Goal: Transaction & Acquisition: Purchase product/service

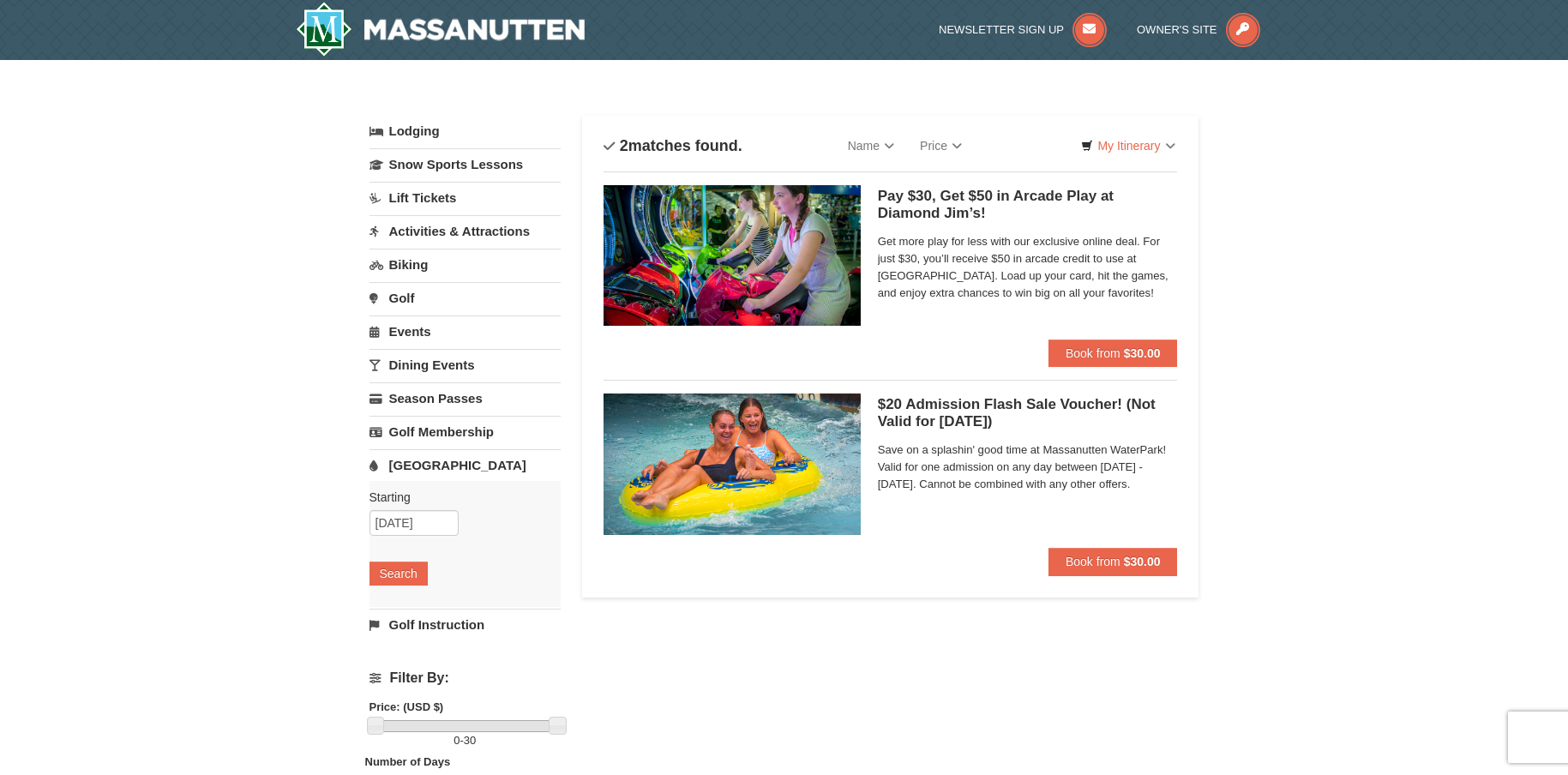
click at [940, 413] on h5 "$20 Admission Flash Sale Voucher! (Not Valid for Today) Massanutten Indoor/Outd…" at bounding box center [1028, 413] width 300 height 35
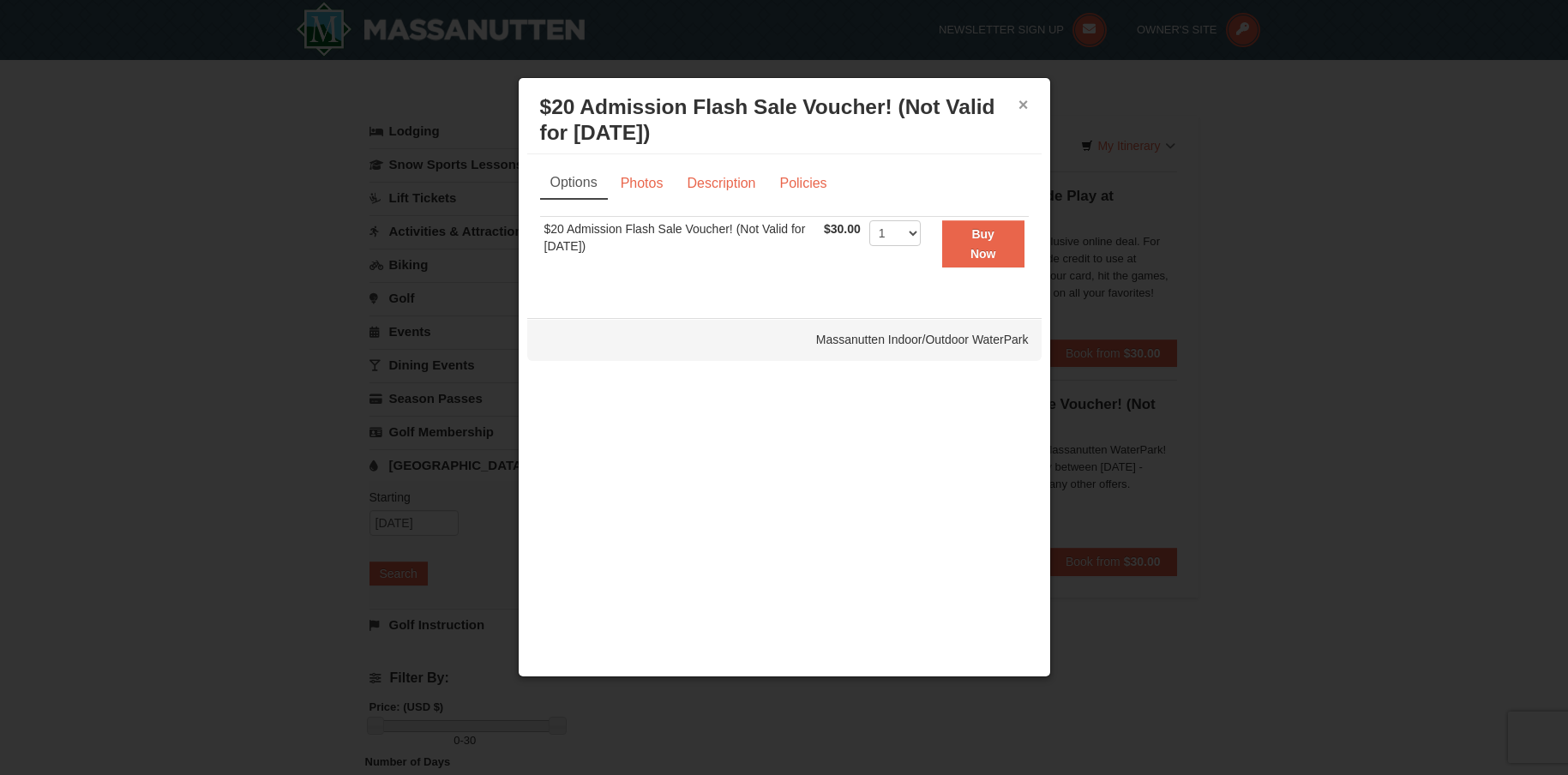
click at [1019, 101] on div "× $20 Admission Flash Sale Voucher! (Not Valid for Today) Massanutten Indoor/Ou…" at bounding box center [784, 120] width 514 height 68
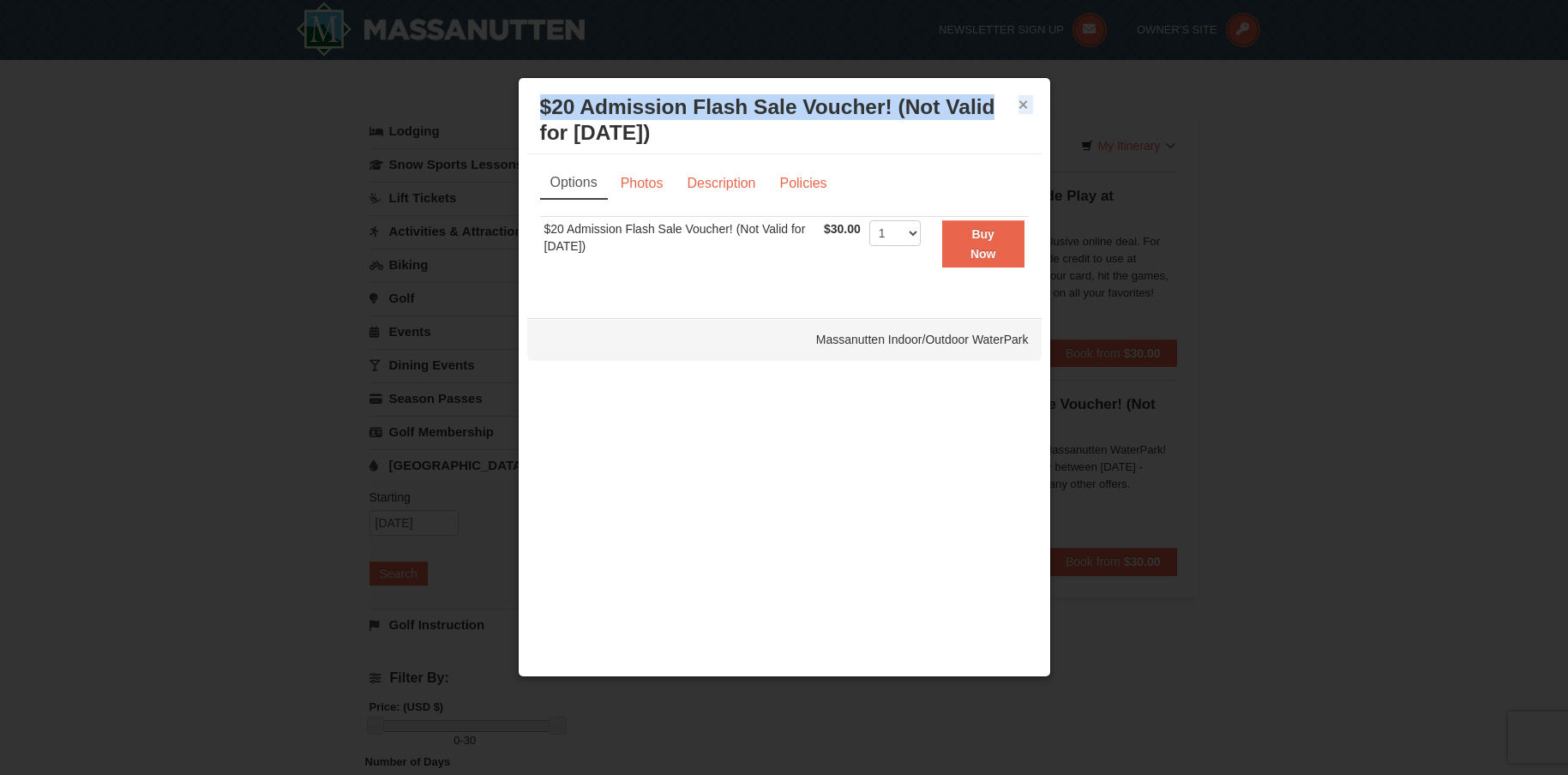
click at [1025, 103] on button "×" at bounding box center [1024, 104] width 10 height 17
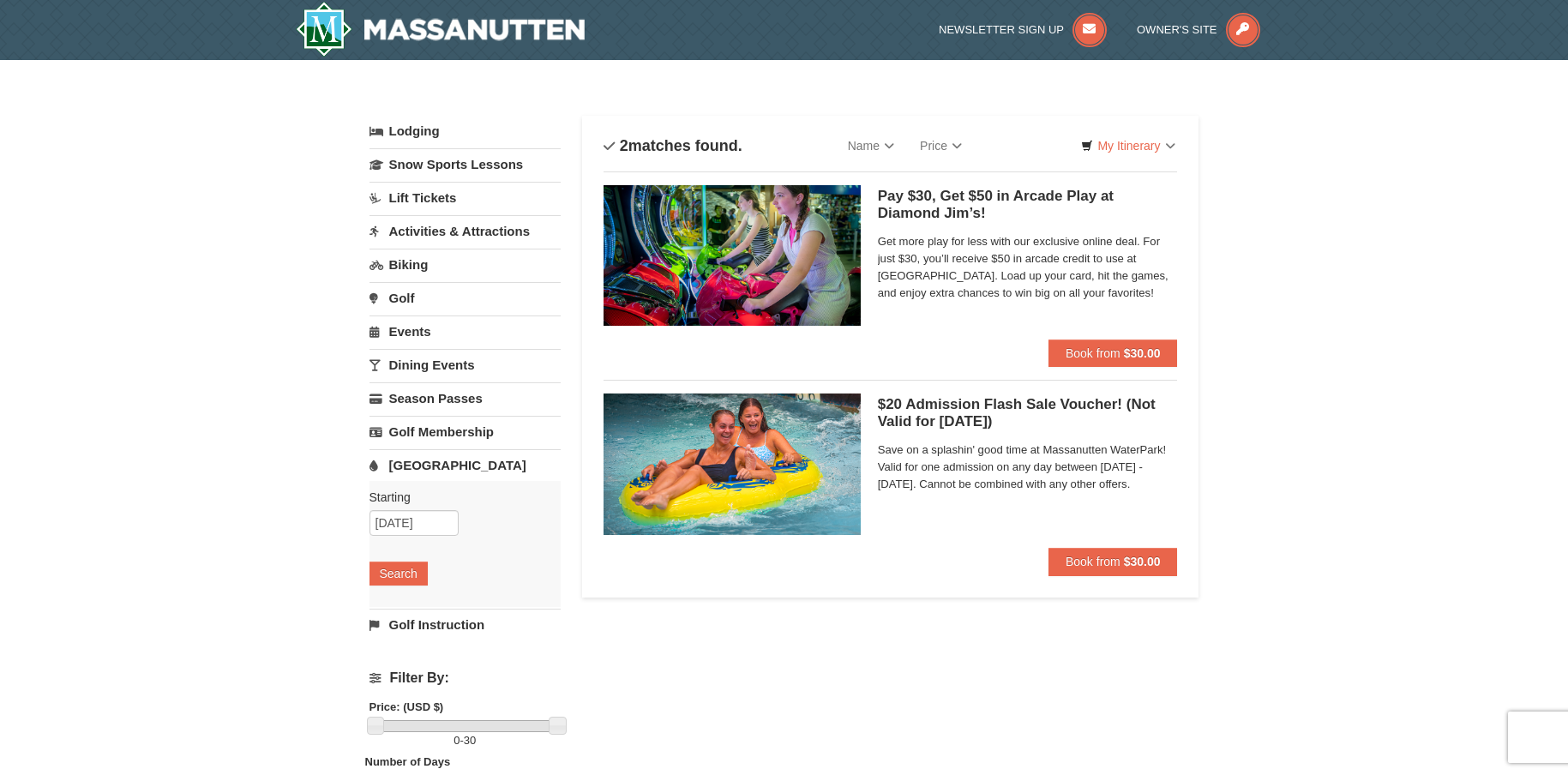
click at [949, 408] on h5 "$20 Admission Flash Sale Voucher! (Not Valid for Today) Massanutten Indoor/Outd…" at bounding box center [1028, 413] width 300 height 35
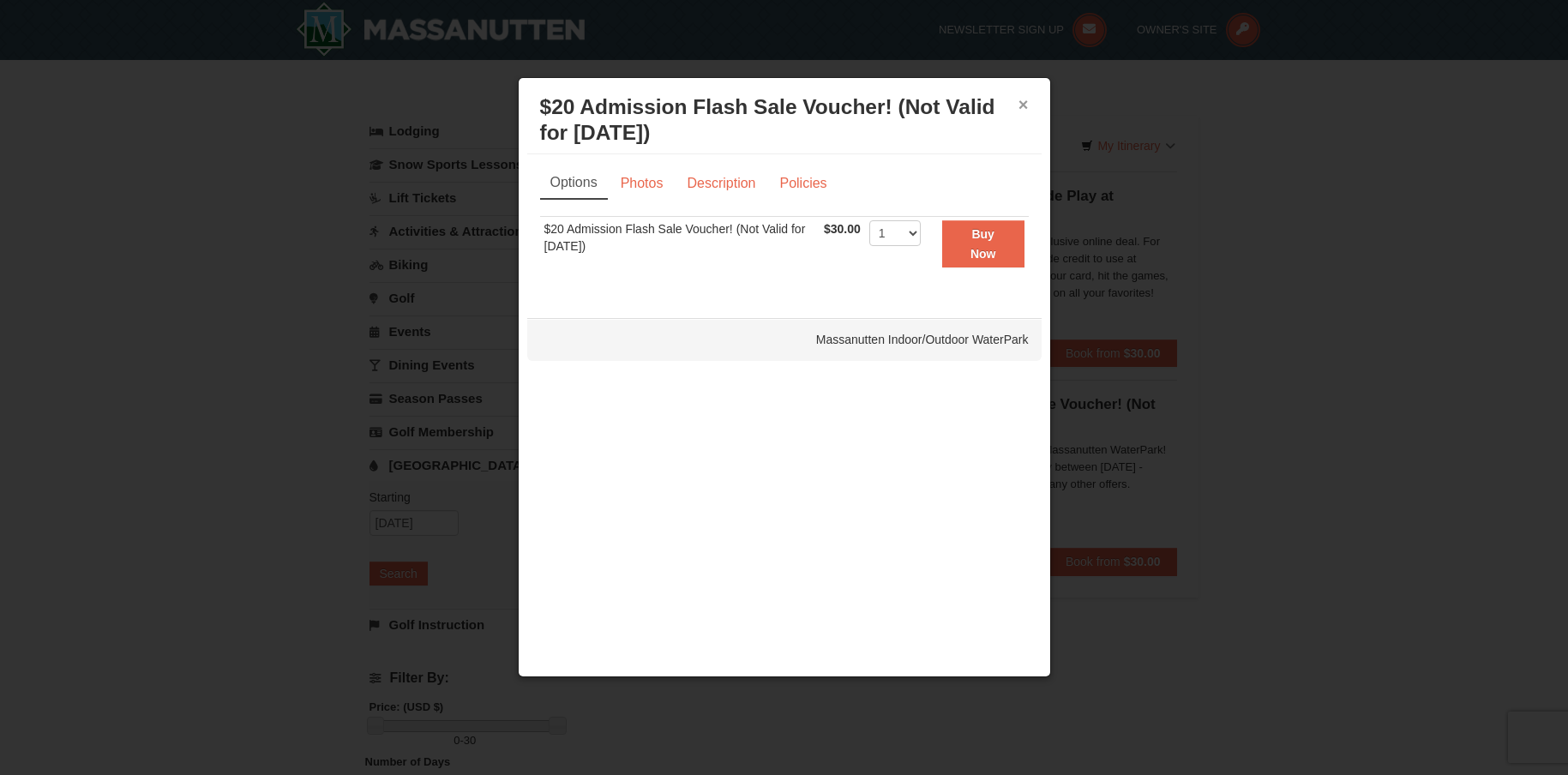
click at [1025, 104] on button "×" at bounding box center [1024, 104] width 10 height 17
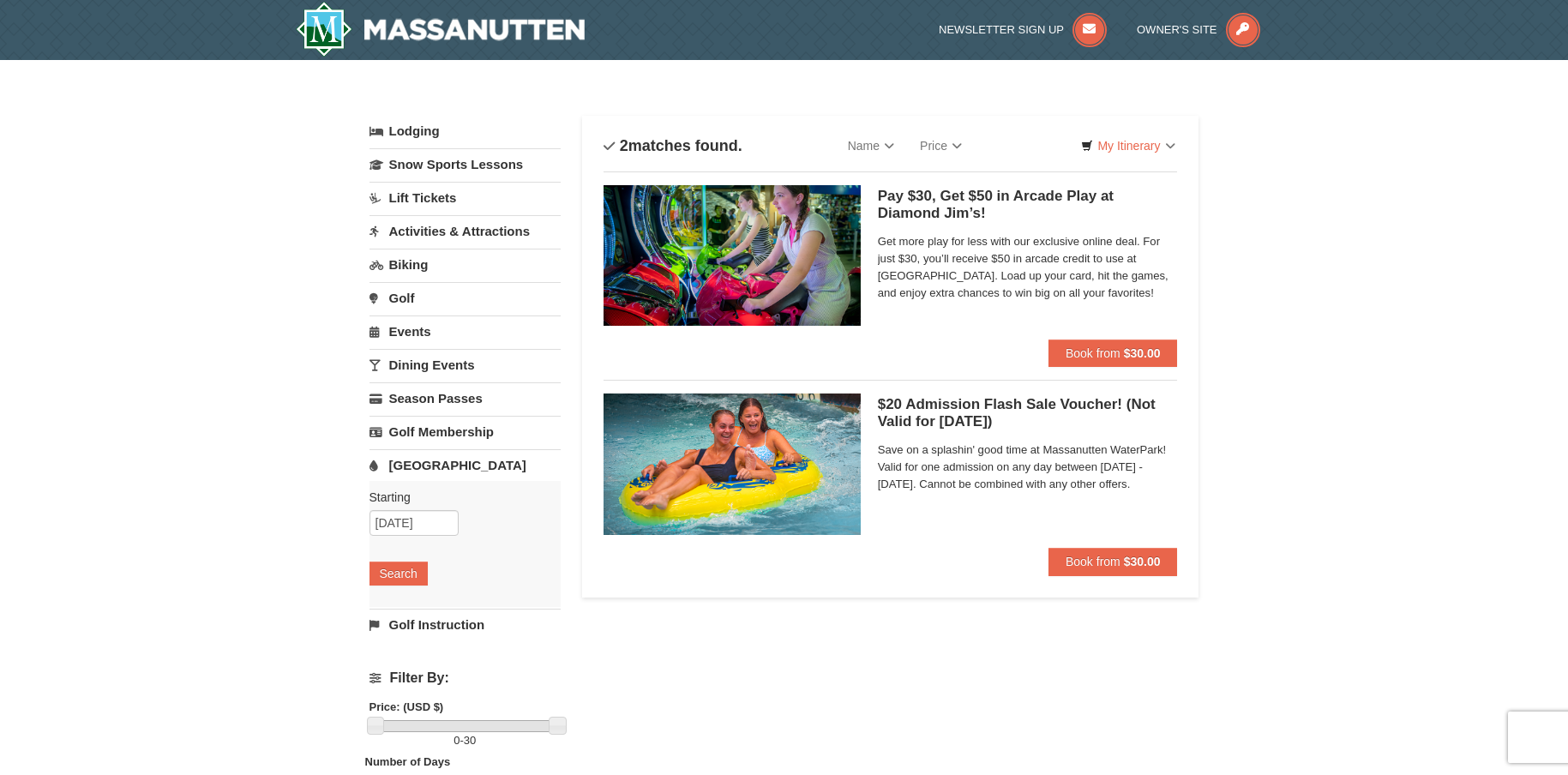
click at [425, 367] on link "Dining Events" at bounding box center [465, 365] width 191 height 32
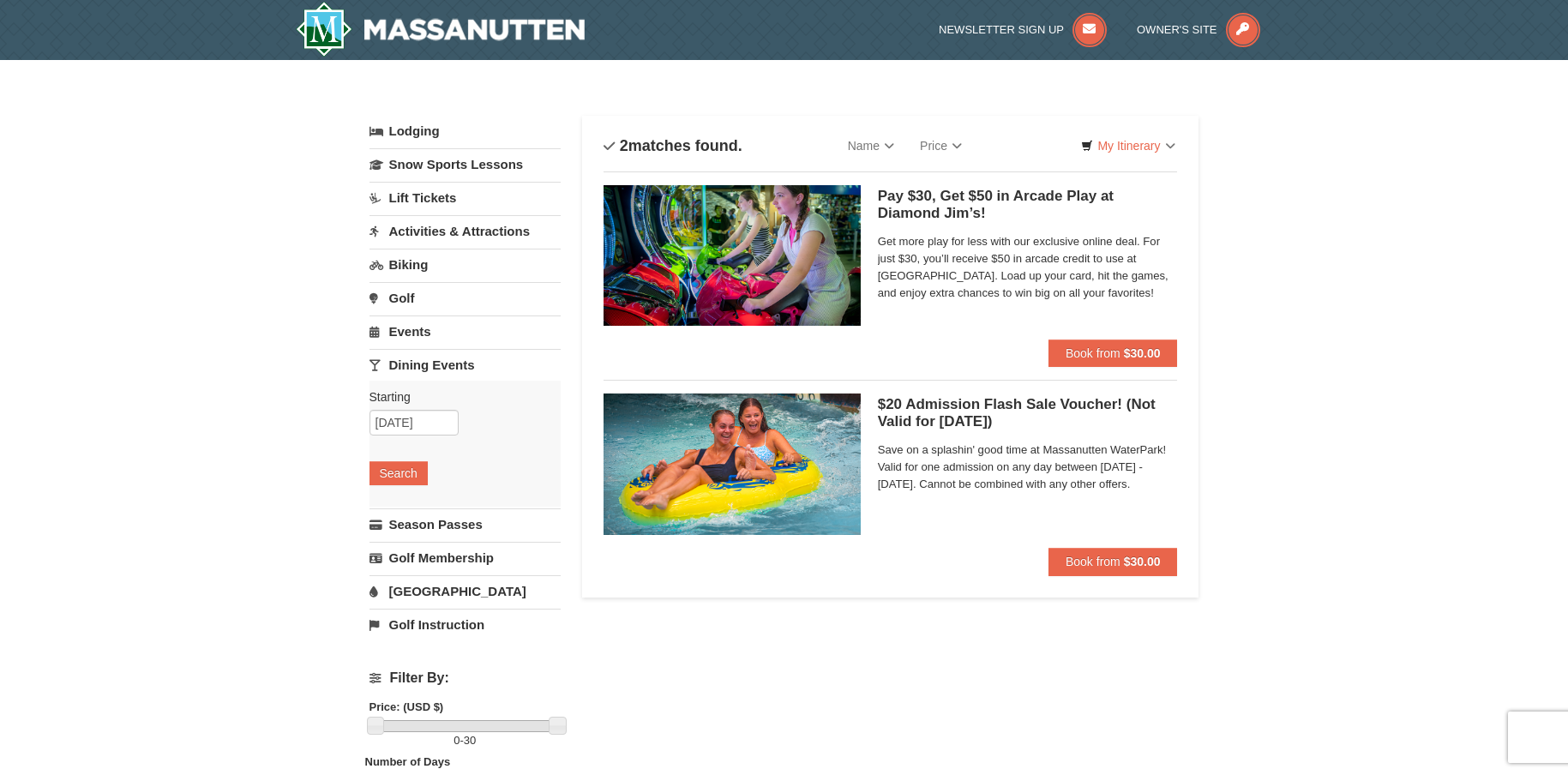
click at [422, 593] on link "[GEOGRAPHIC_DATA]" at bounding box center [465, 591] width 191 height 32
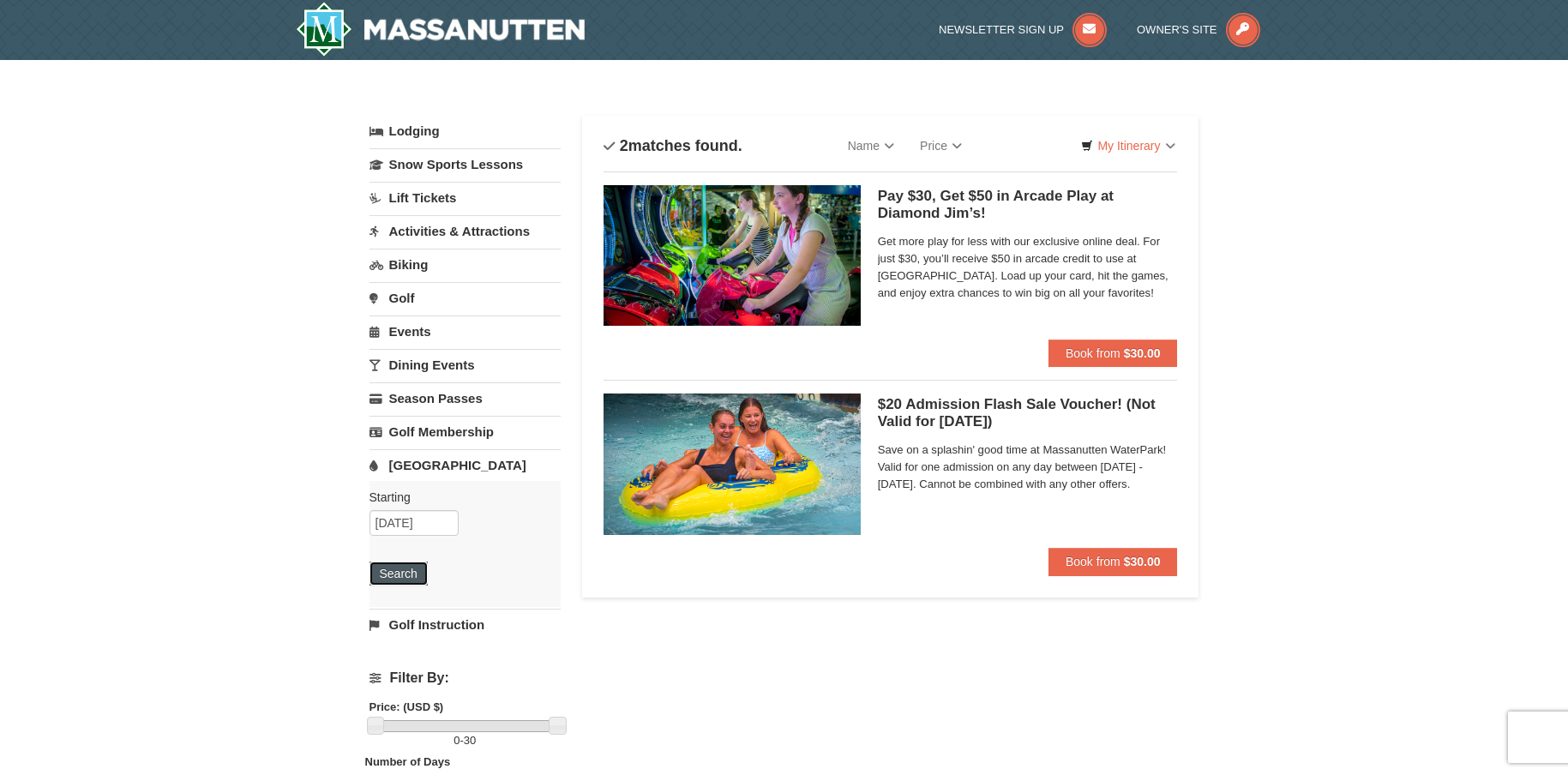
click at [405, 578] on button "Search" at bounding box center [398, 573] width 58 height 24
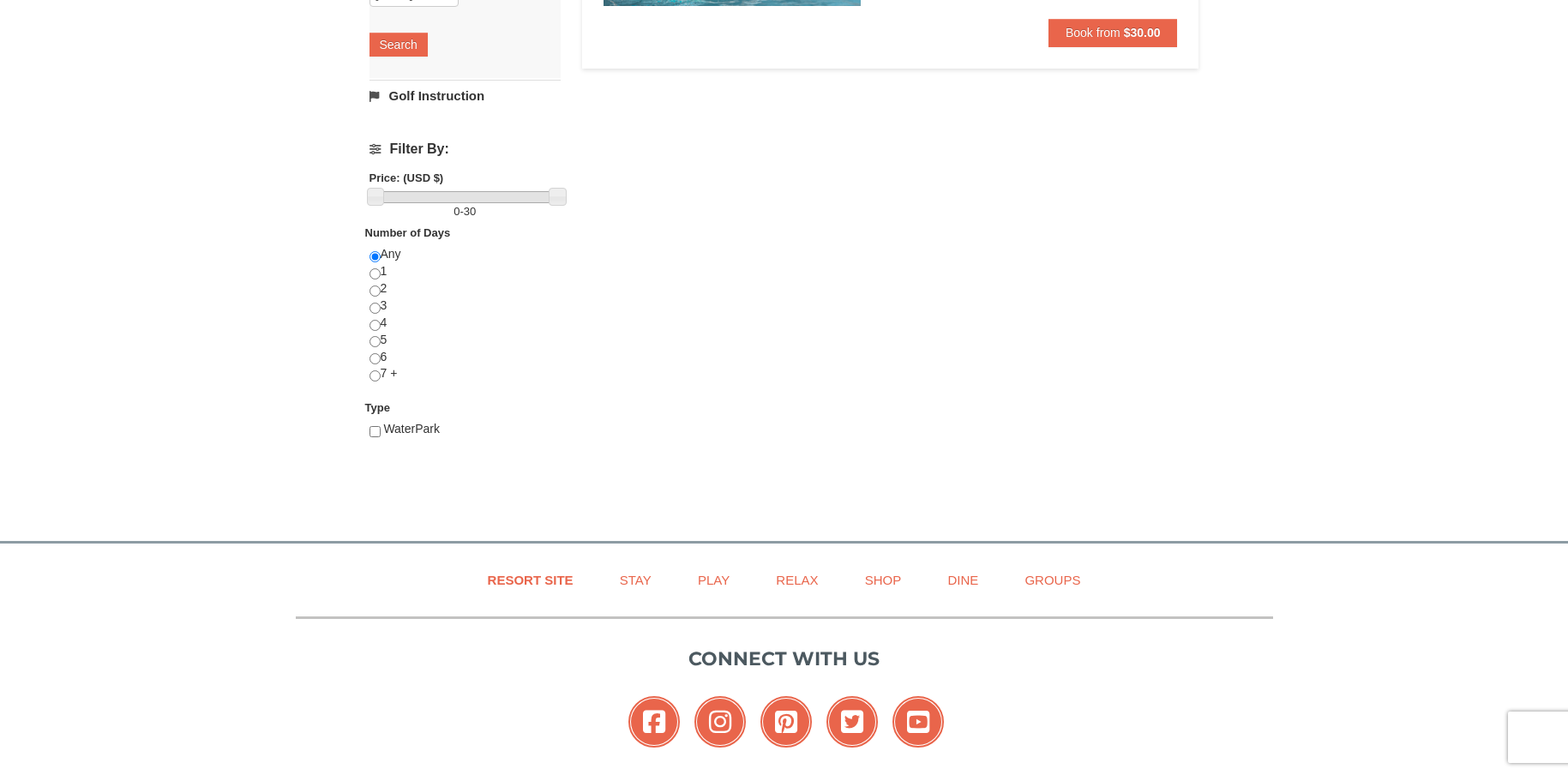
scroll to position [257, 0]
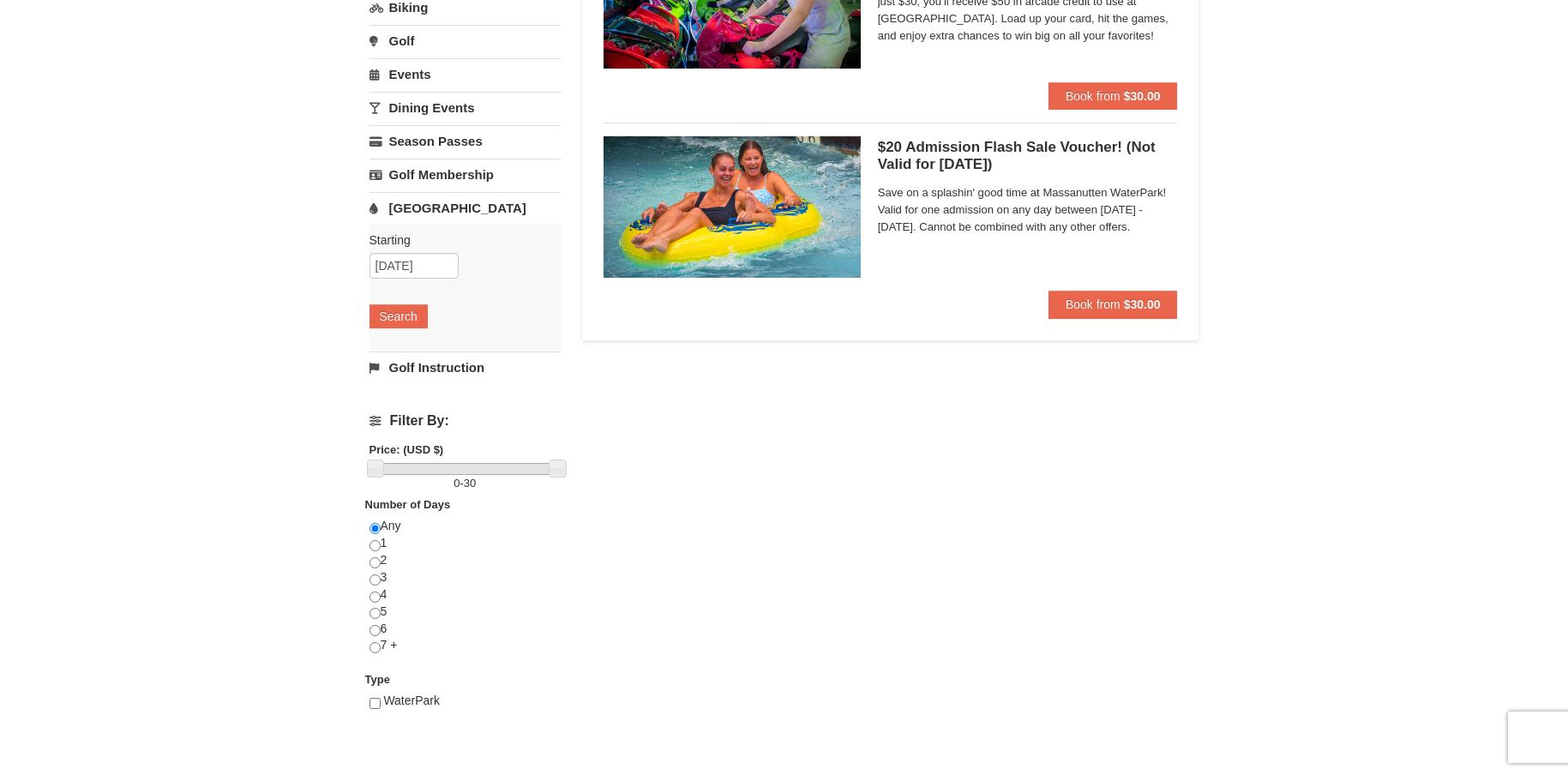
click at [427, 218] on link "[GEOGRAPHIC_DATA]" at bounding box center [465, 208] width 191 height 32
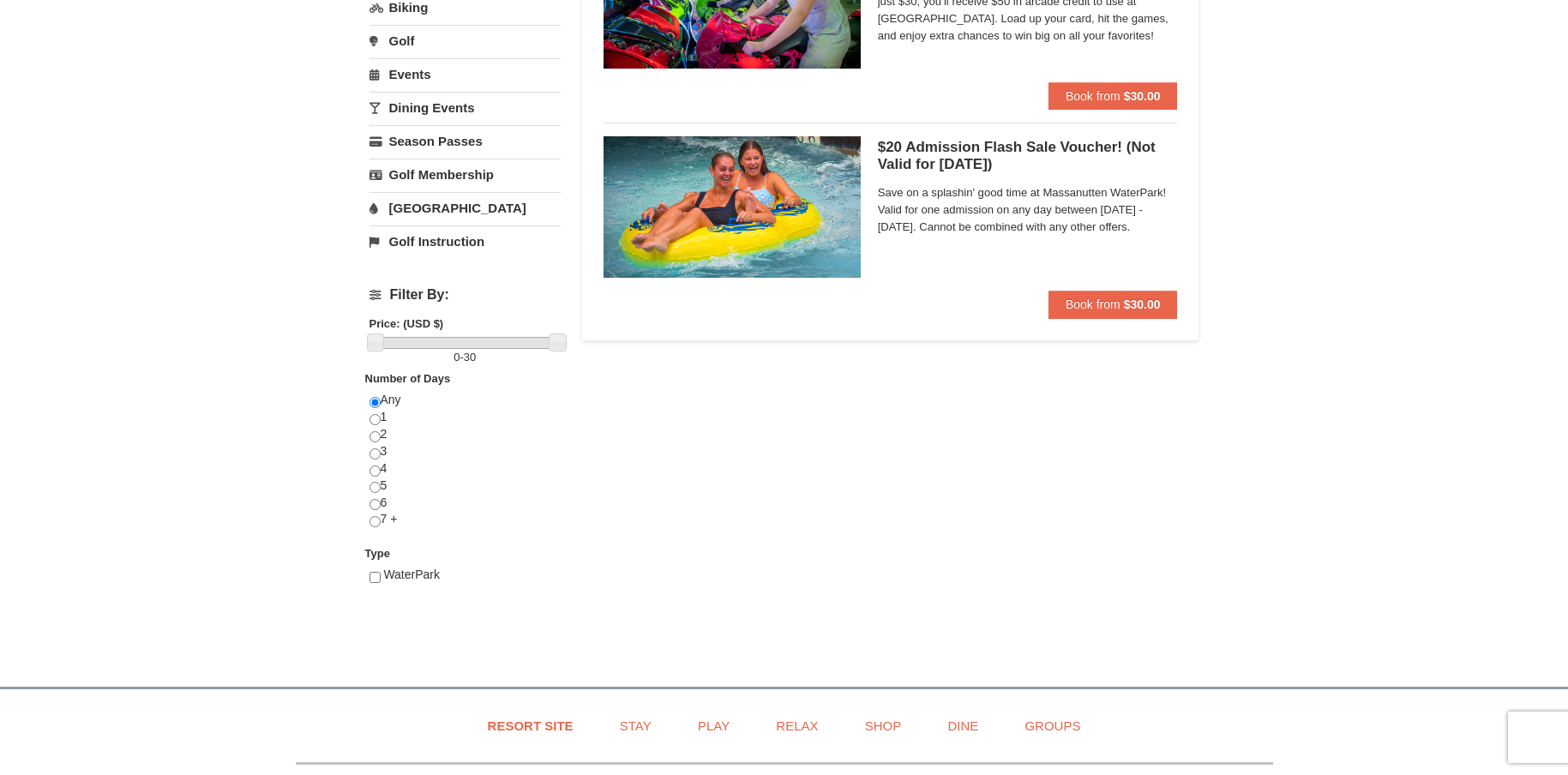
click at [422, 243] on link "Golf Instruction" at bounding box center [465, 242] width 191 height 32
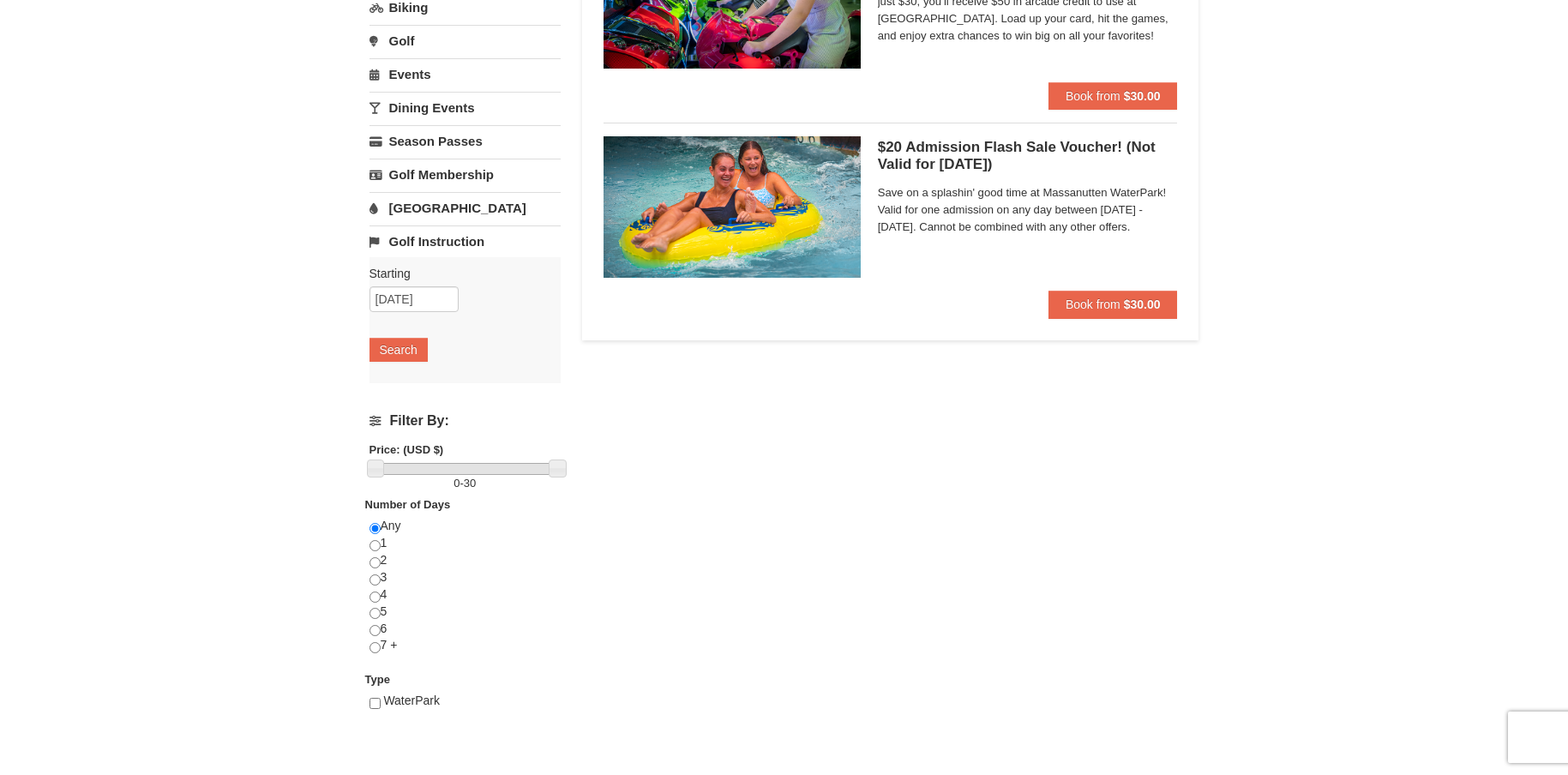
click at [436, 242] on link "Golf Instruction" at bounding box center [465, 242] width 191 height 32
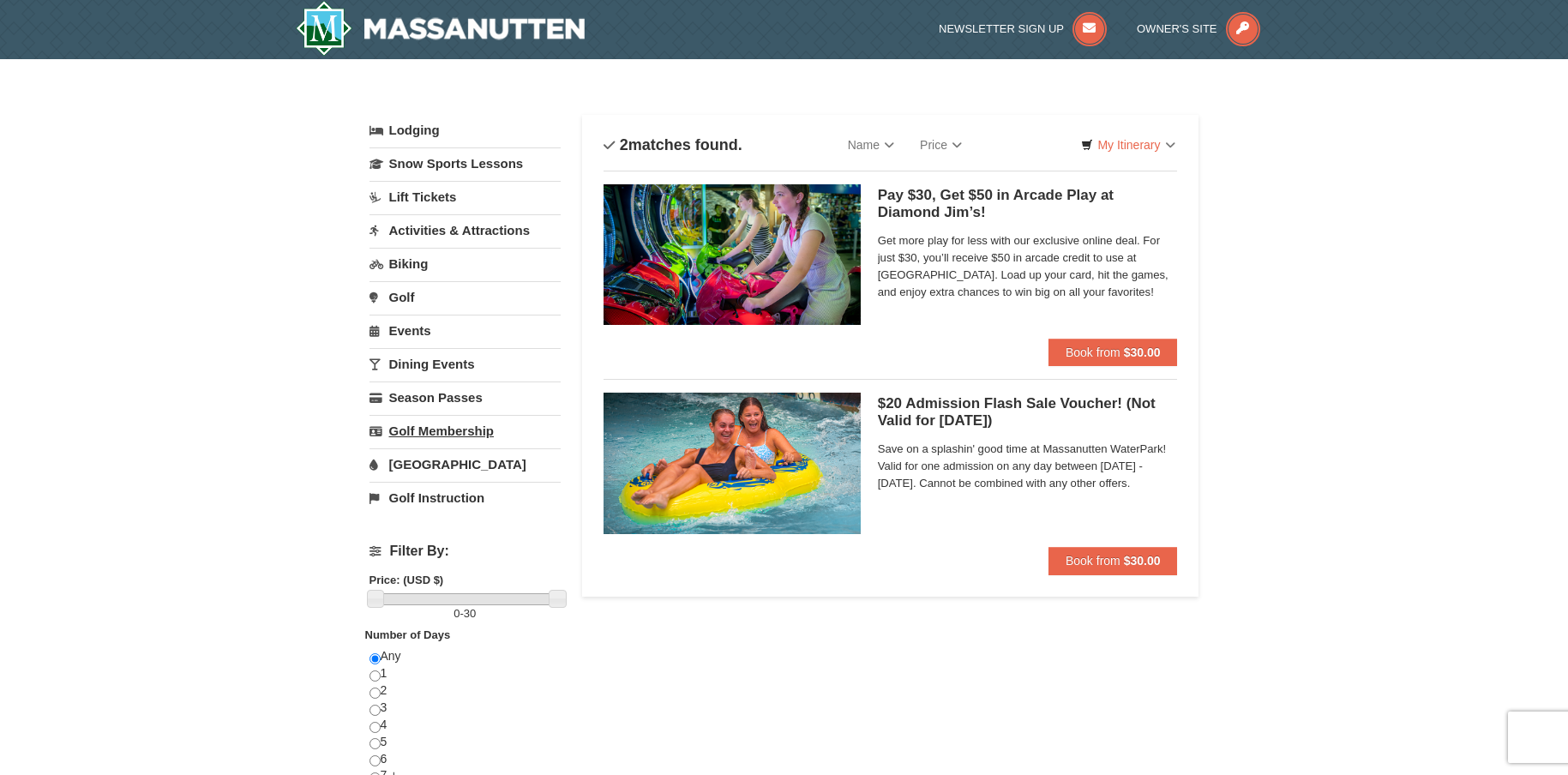
scroll to position [0, 0]
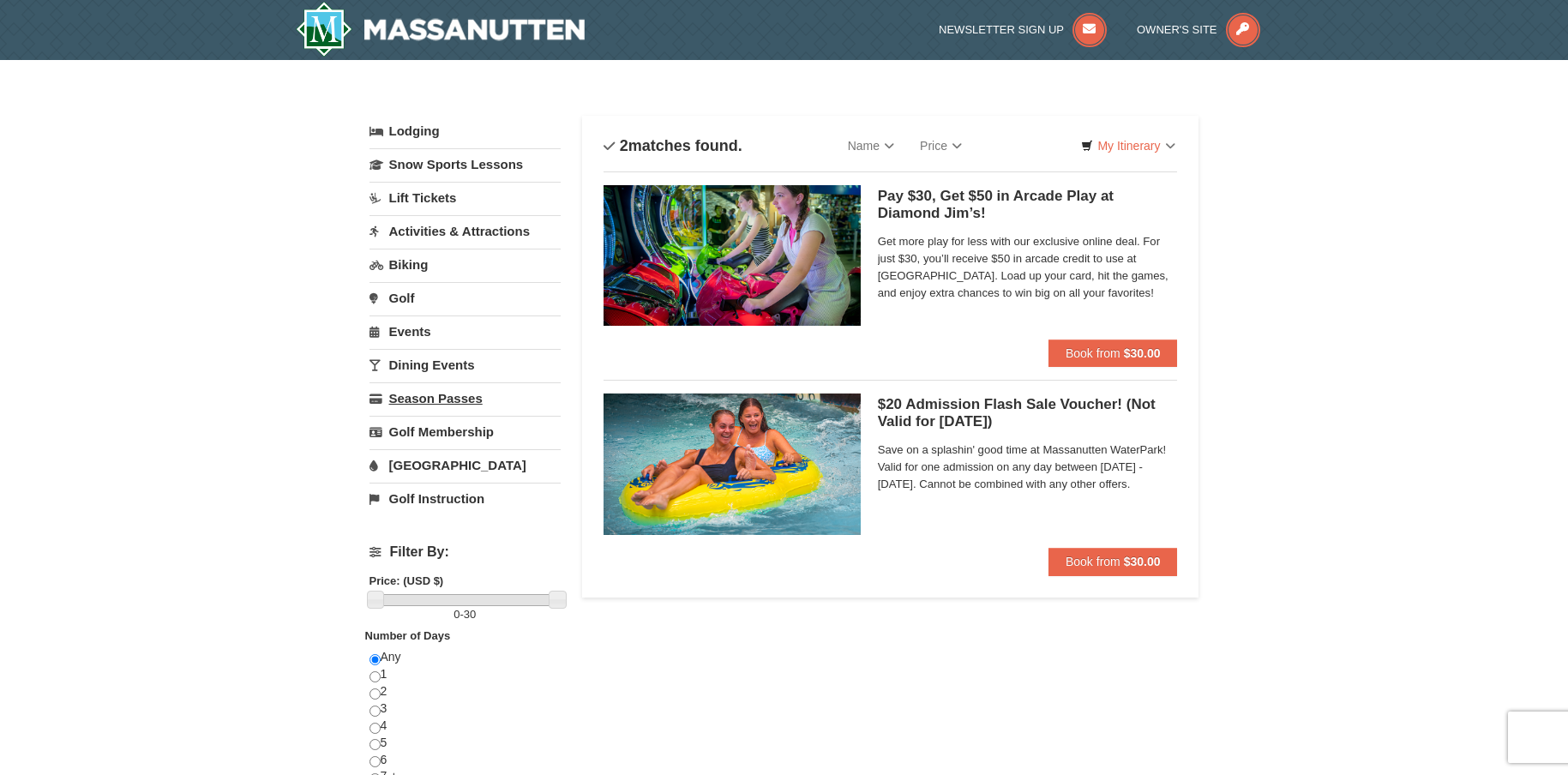
click at [429, 407] on link "Season Passes" at bounding box center [465, 398] width 191 height 32
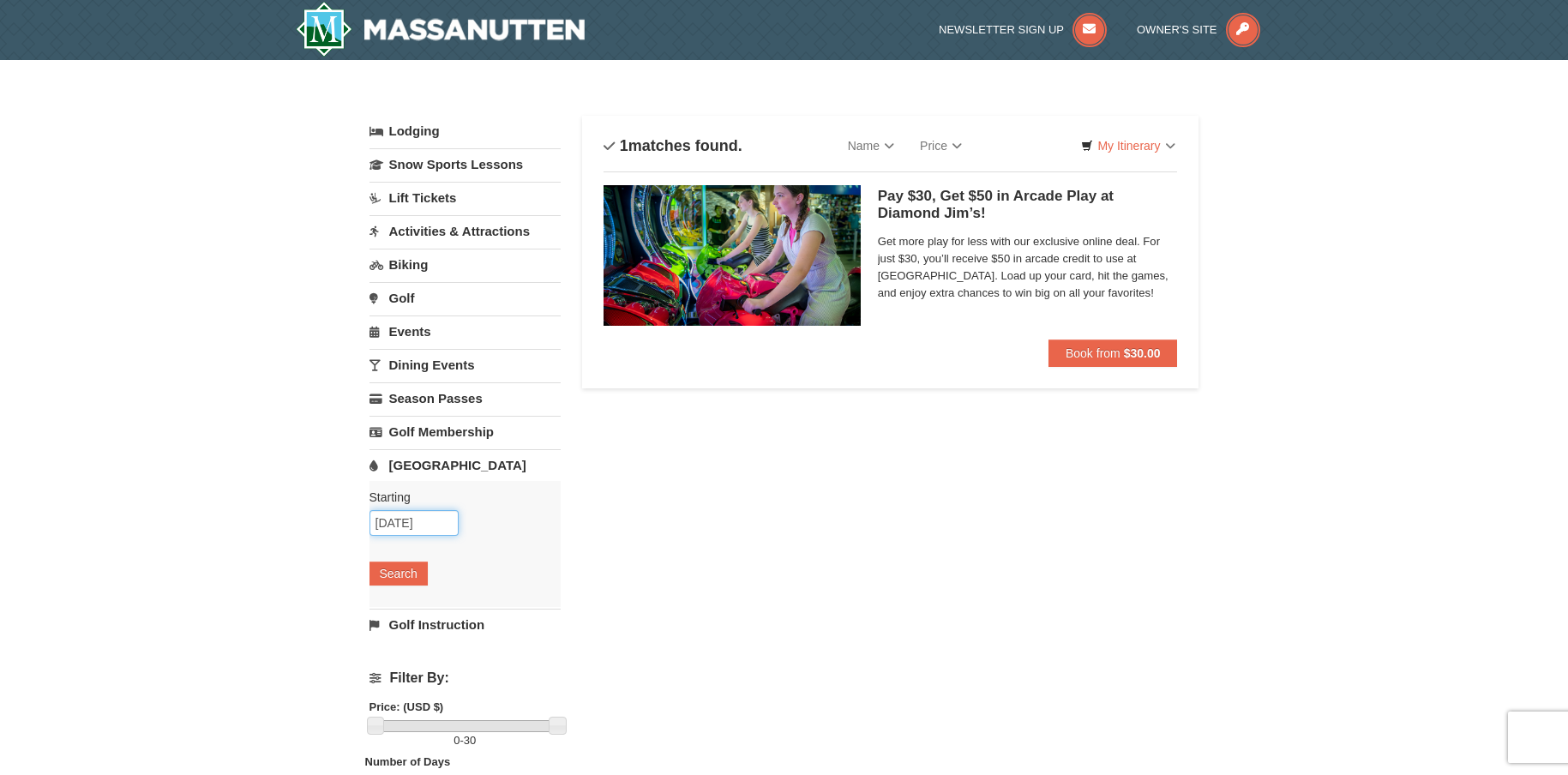
click at [411, 521] on input "[DATE]" at bounding box center [414, 523] width 89 height 26
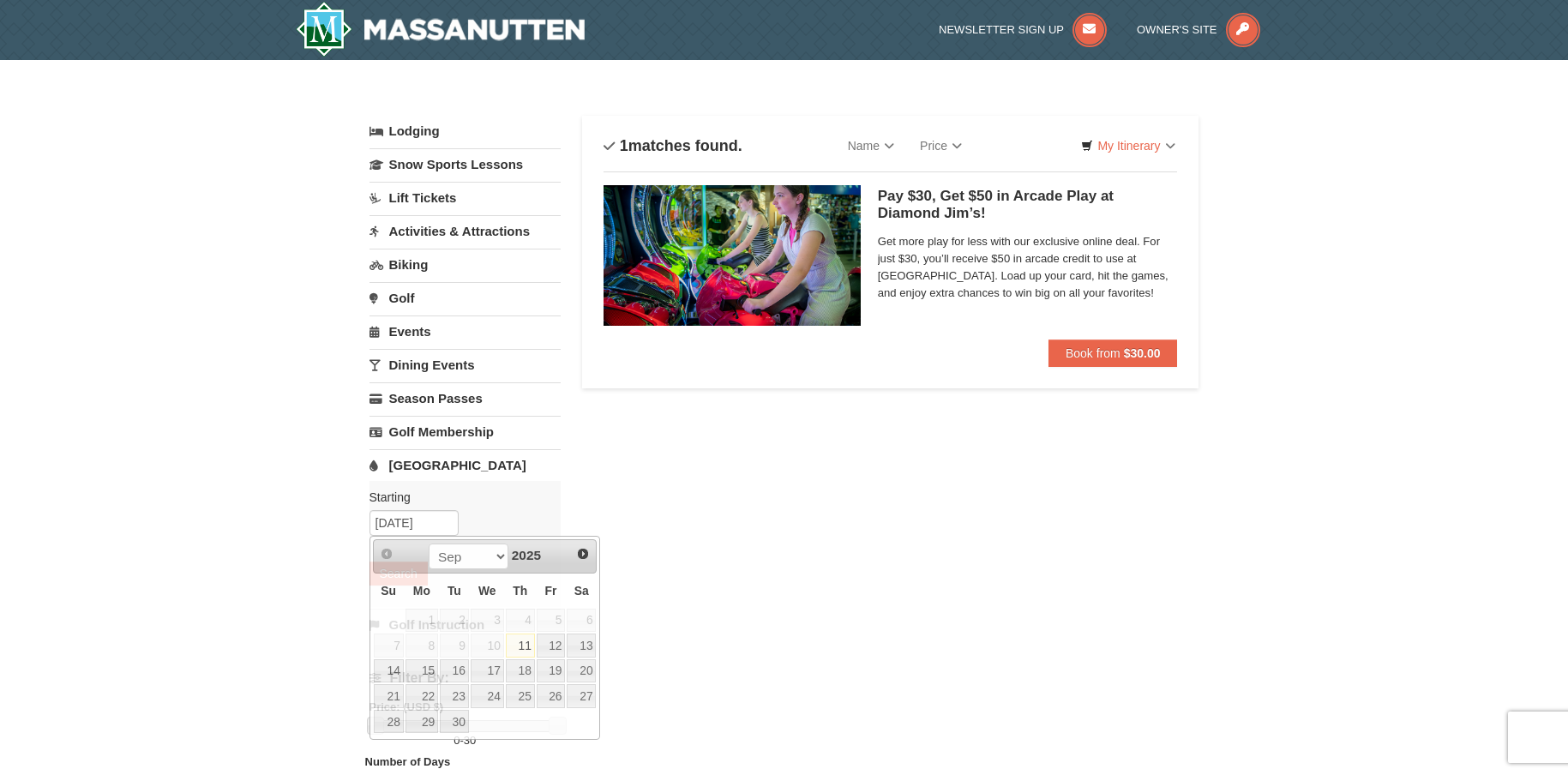
click at [310, 561] on div "× Categories List Filter My Itinerary Questions? [PHONE_NUMBER] Lodging Arrival…" at bounding box center [784, 556] width 1568 height 992
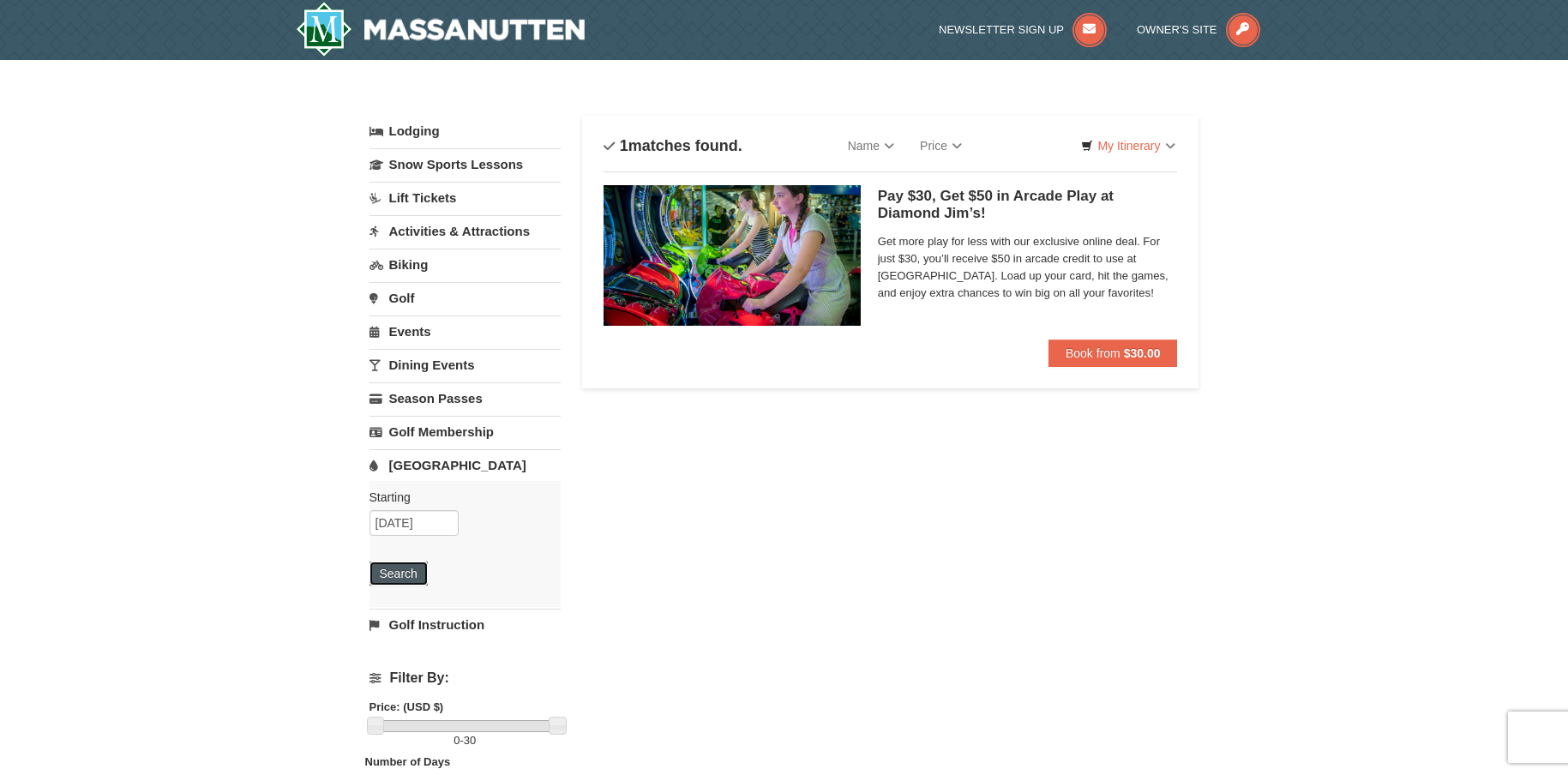
click at [411, 575] on button "Search" at bounding box center [398, 573] width 58 height 24
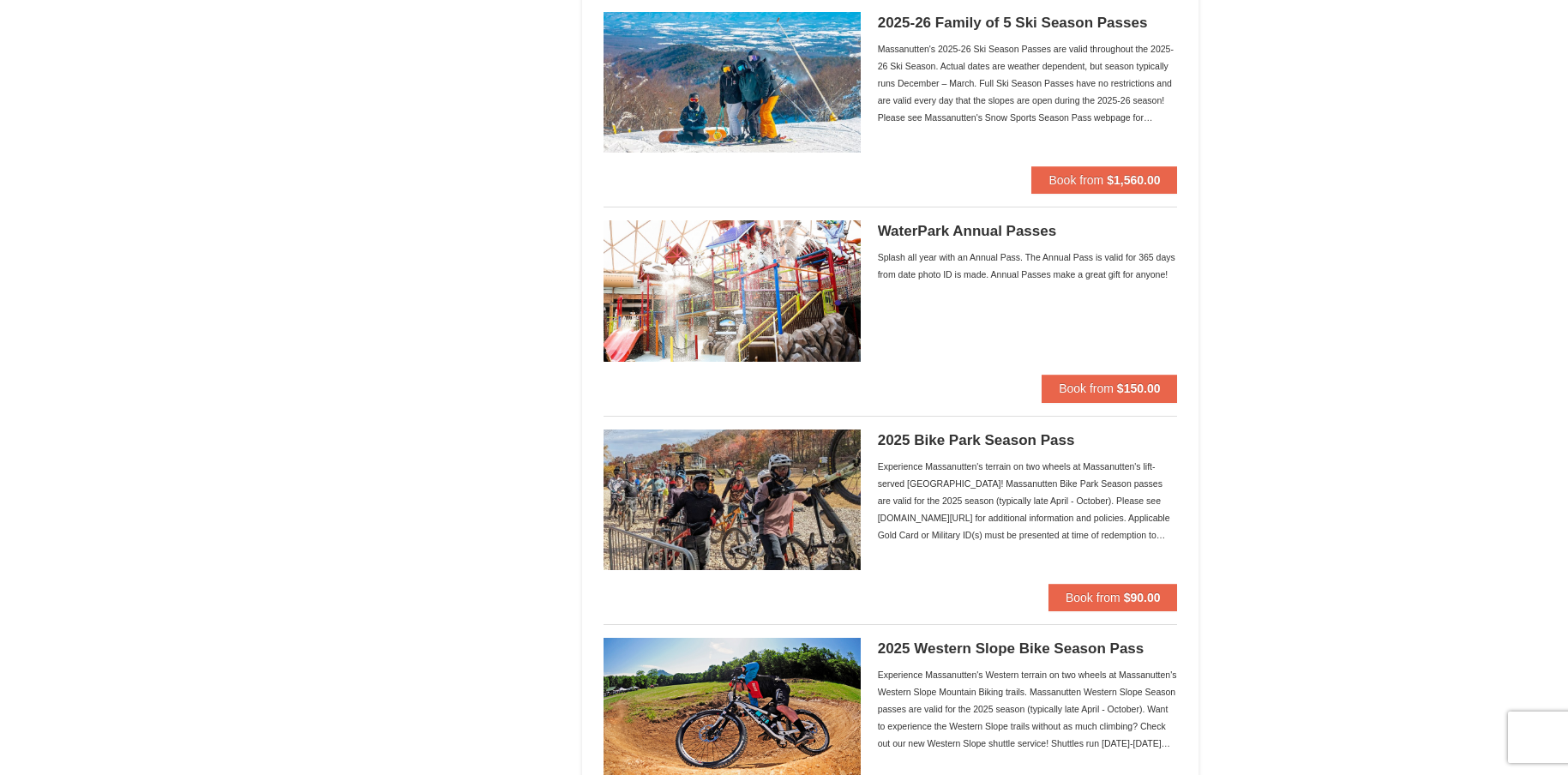
scroll to position [1252, 0]
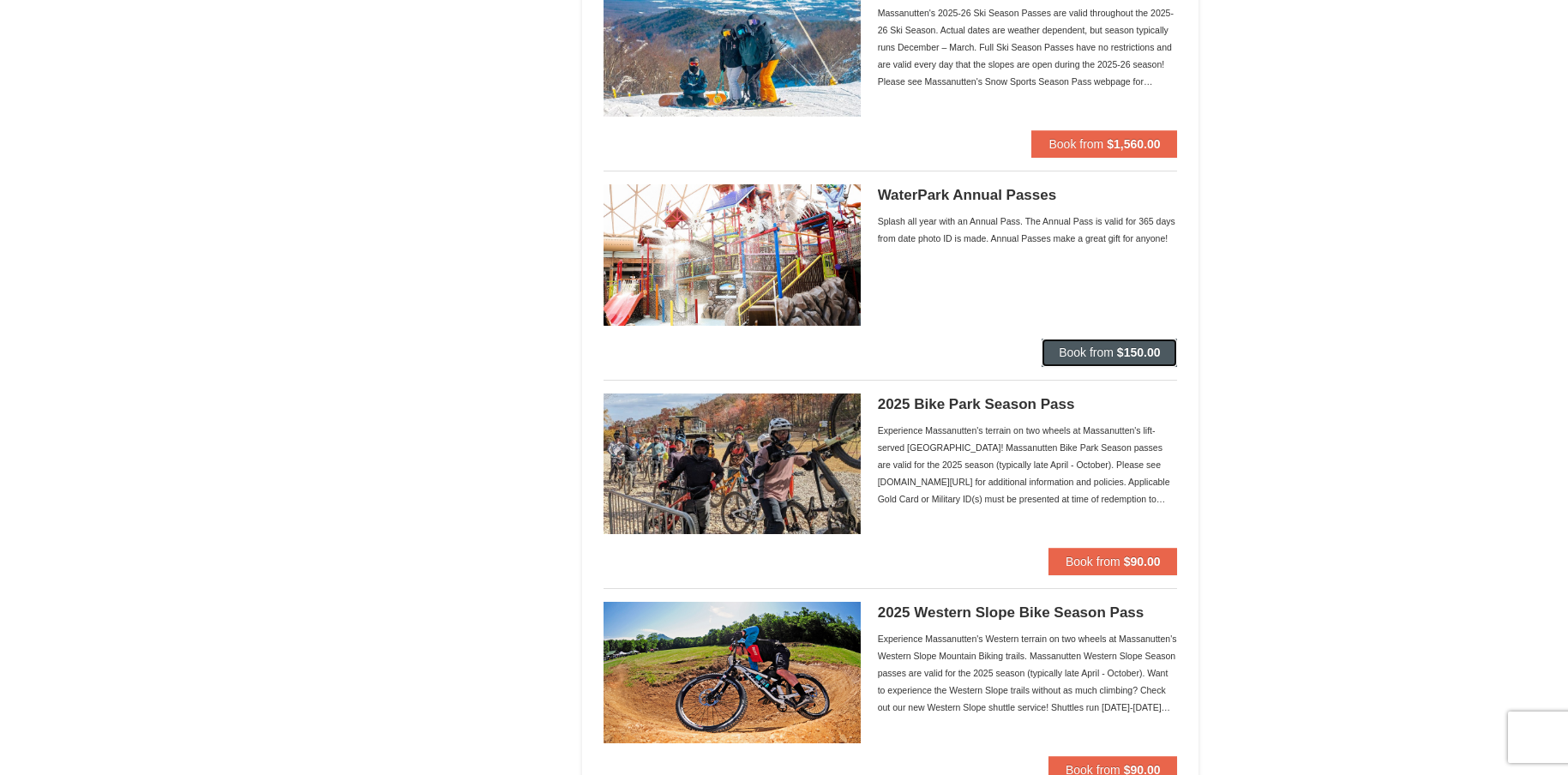
click at [1105, 347] on span "Book from" at bounding box center [1086, 352] width 55 height 14
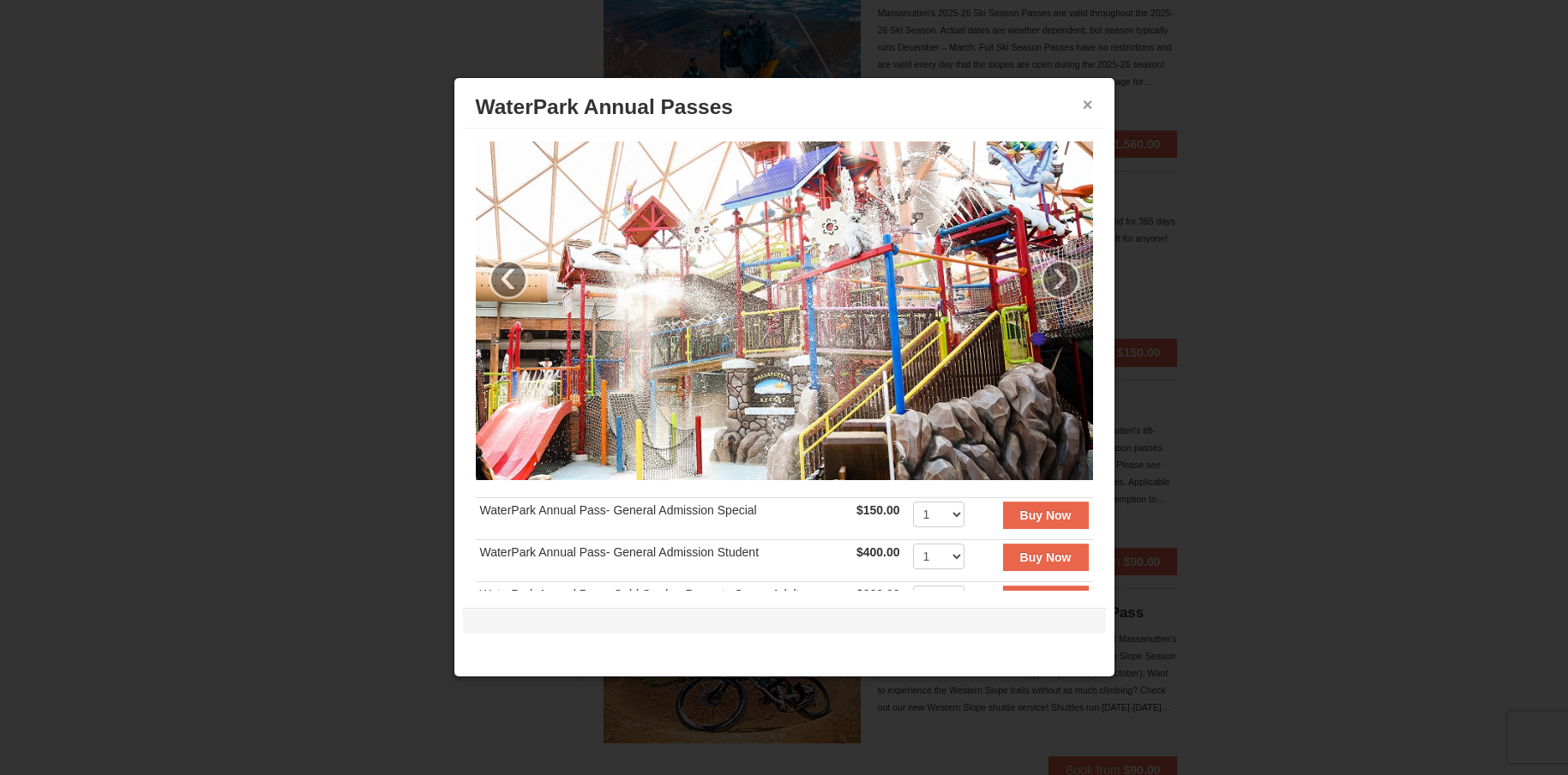
click at [1091, 104] on button "×" at bounding box center [1088, 104] width 10 height 17
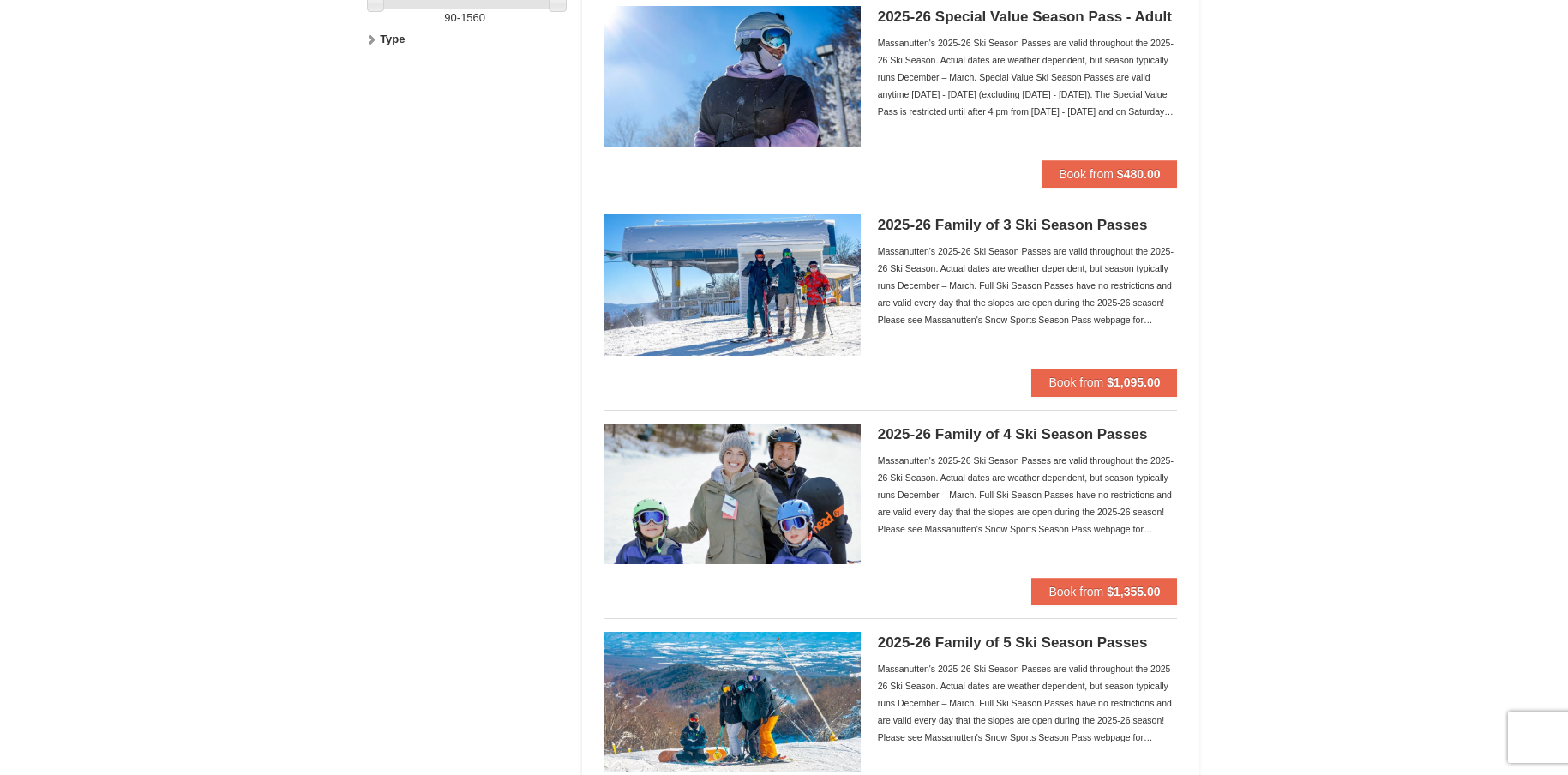
scroll to position [0, 0]
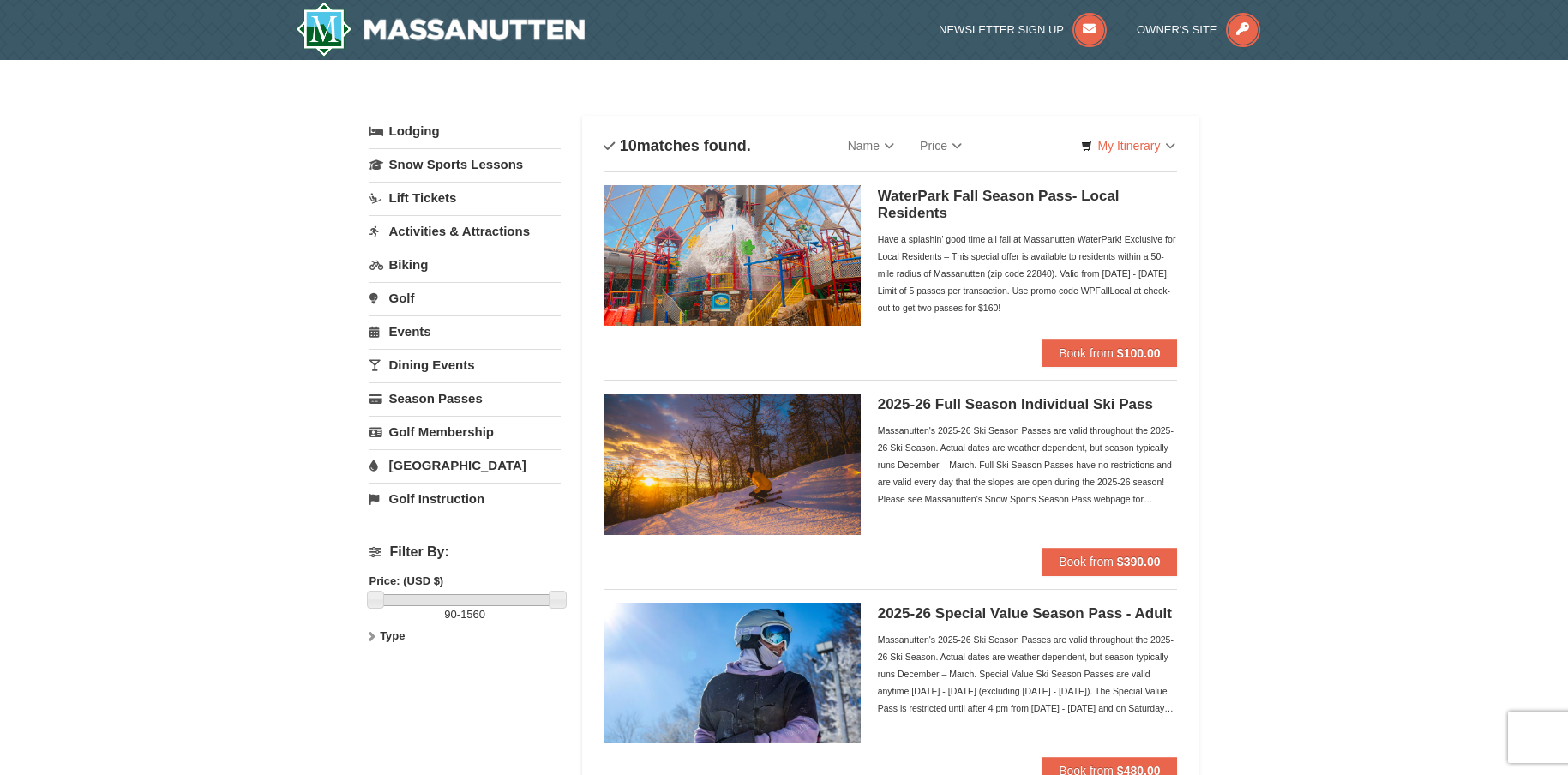
click at [437, 456] on link "[GEOGRAPHIC_DATA]" at bounding box center [465, 464] width 191 height 32
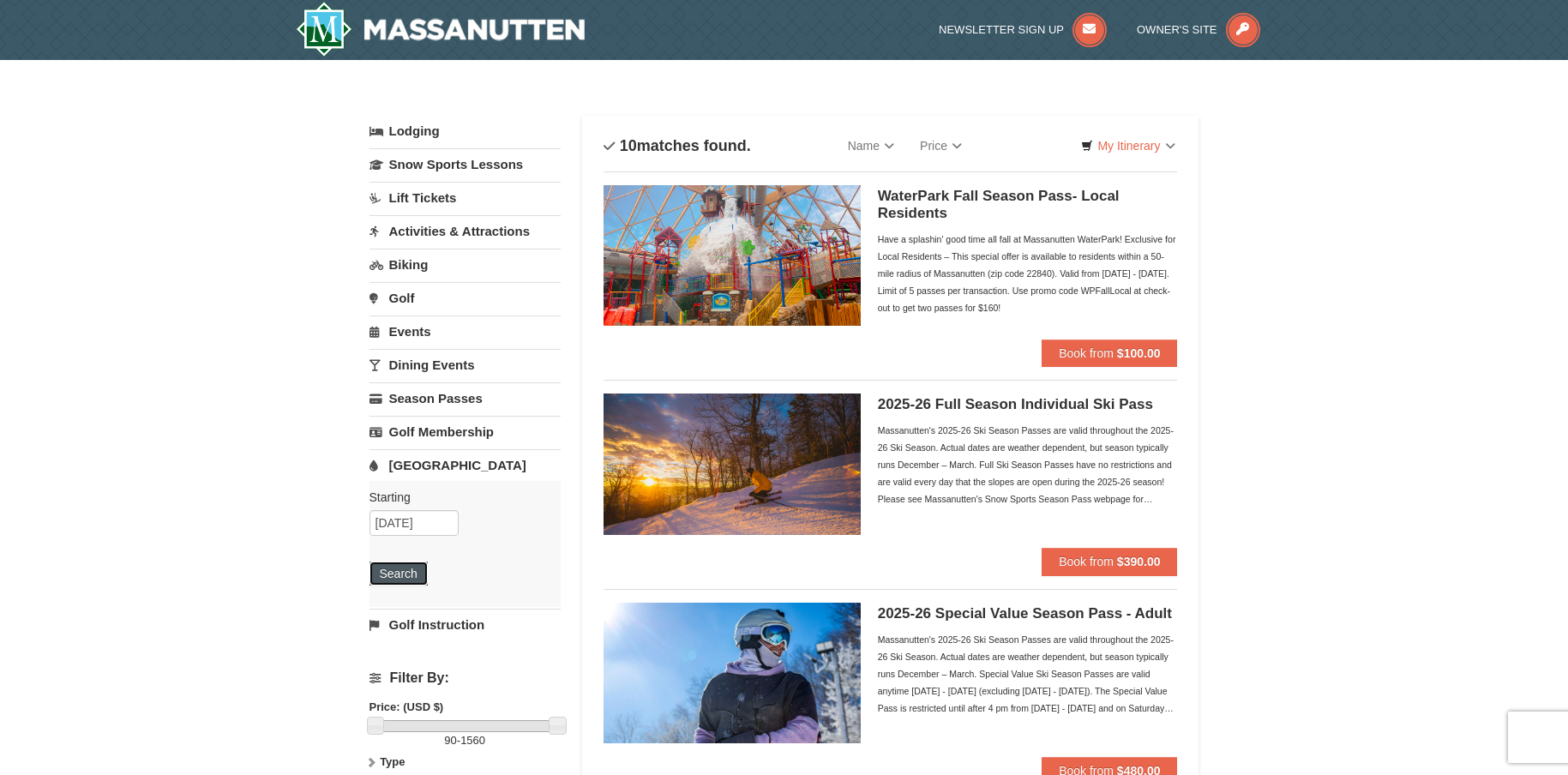
click at [405, 576] on button "Search" at bounding box center [398, 573] width 58 height 24
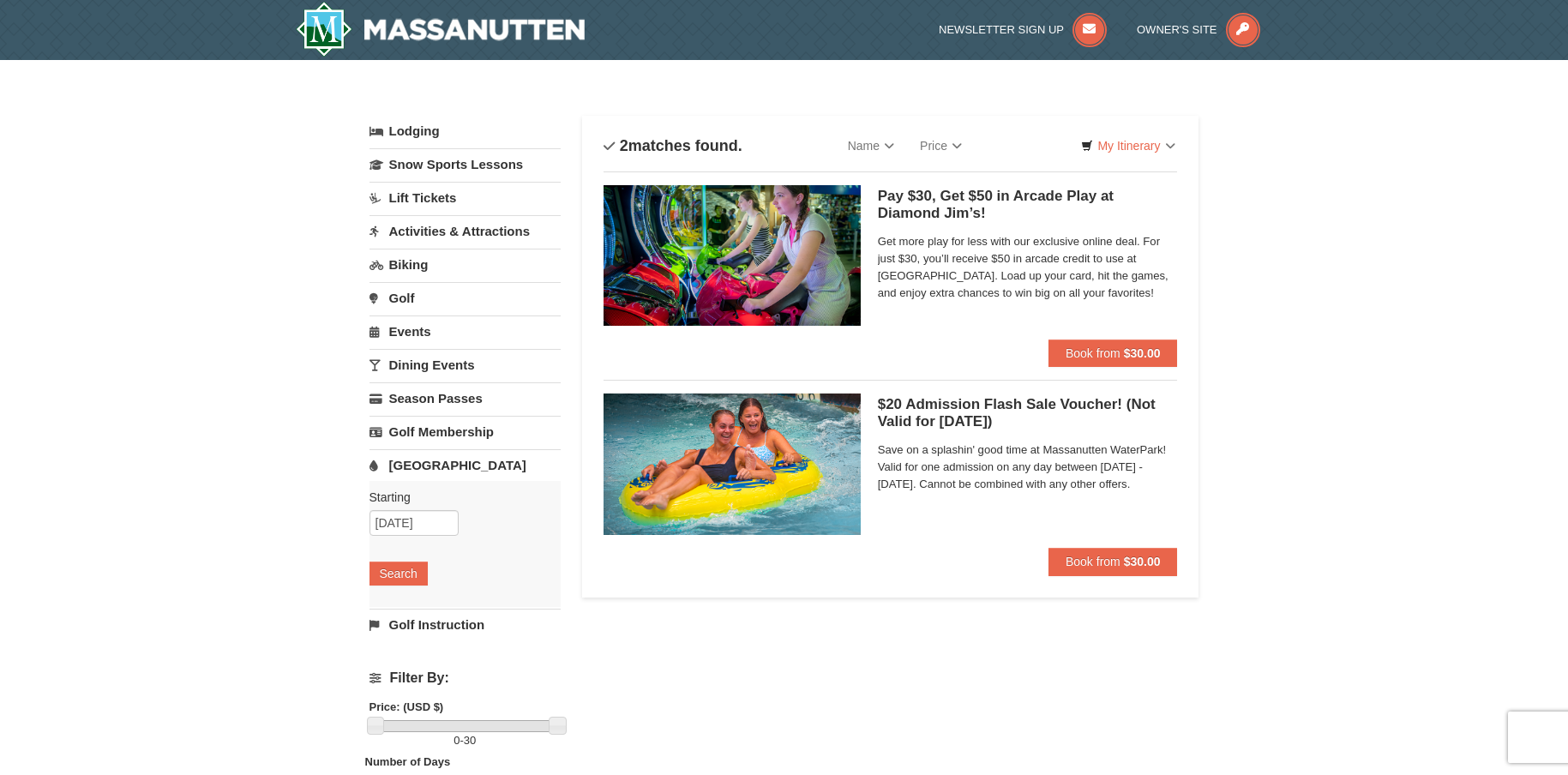
click at [999, 408] on h5 "$20 Admission Flash Sale Voucher! (Not Valid for [DATE]) Massanutten Indoor/Out…" at bounding box center [1028, 413] width 300 height 35
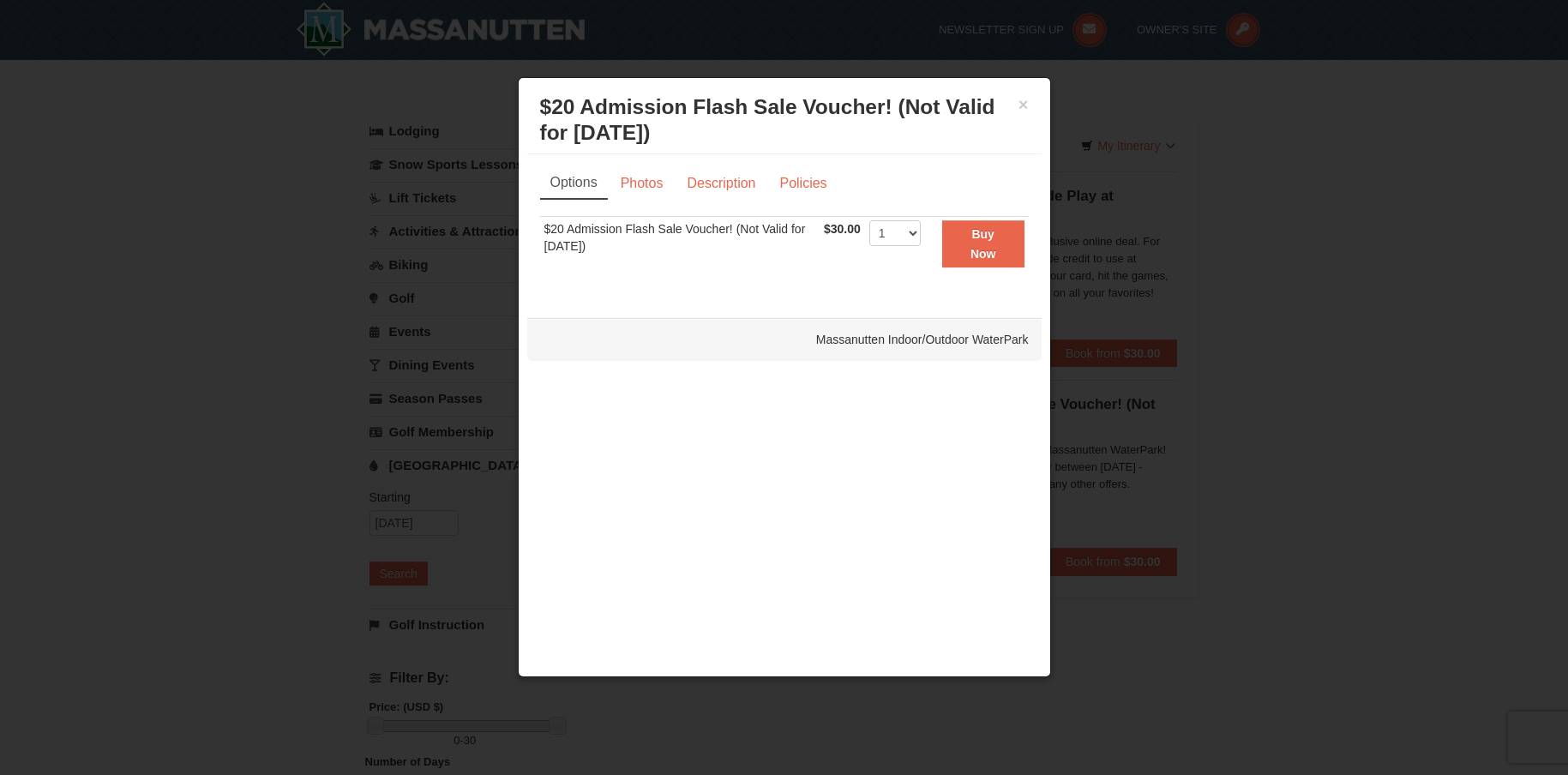
click at [692, 232] on td "$20 Admission Flash Sale Voucher! (Not Valid for [DATE])" at bounding box center [680, 244] width 280 height 54
click at [1026, 103] on button "×" at bounding box center [1024, 104] width 10 height 17
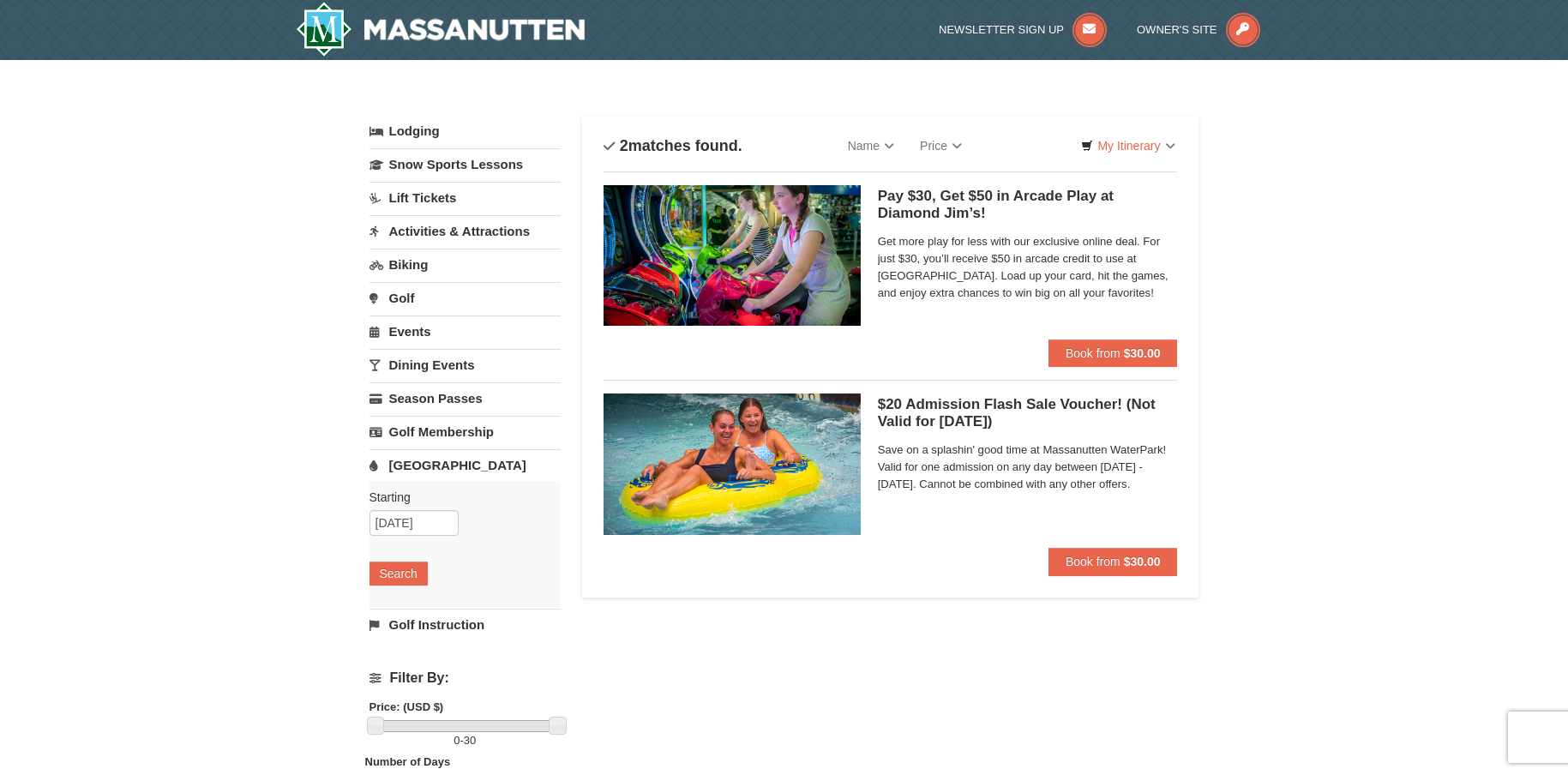
click at [982, 417] on h5 "$20 Admission Flash Sale Voucher! (Not Valid for [DATE]) Massanutten Indoor/Out…" at bounding box center [1028, 413] width 300 height 35
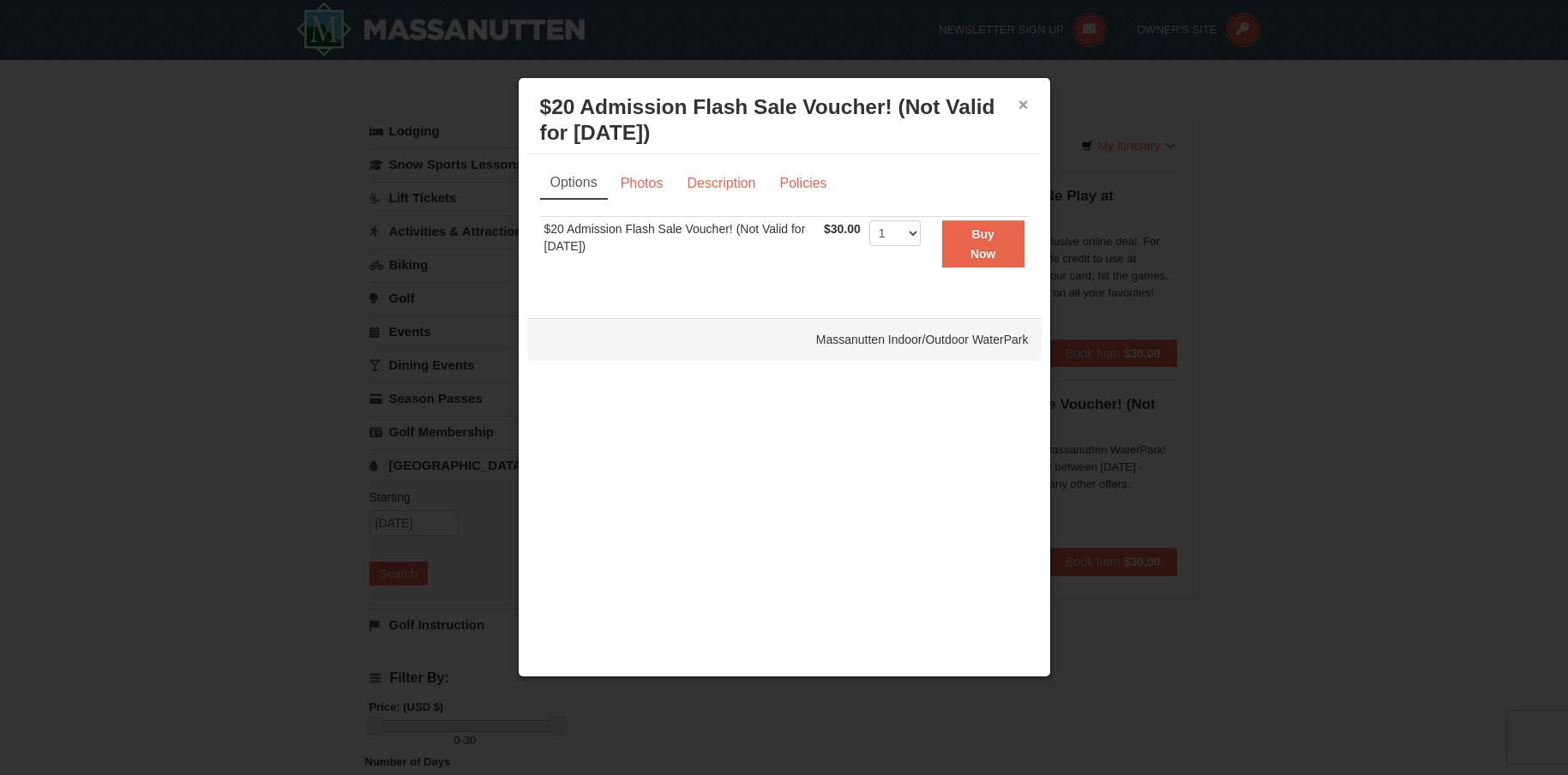
click at [1025, 100] on button "×" at bounding box center [1024, 104] width 10 height 17
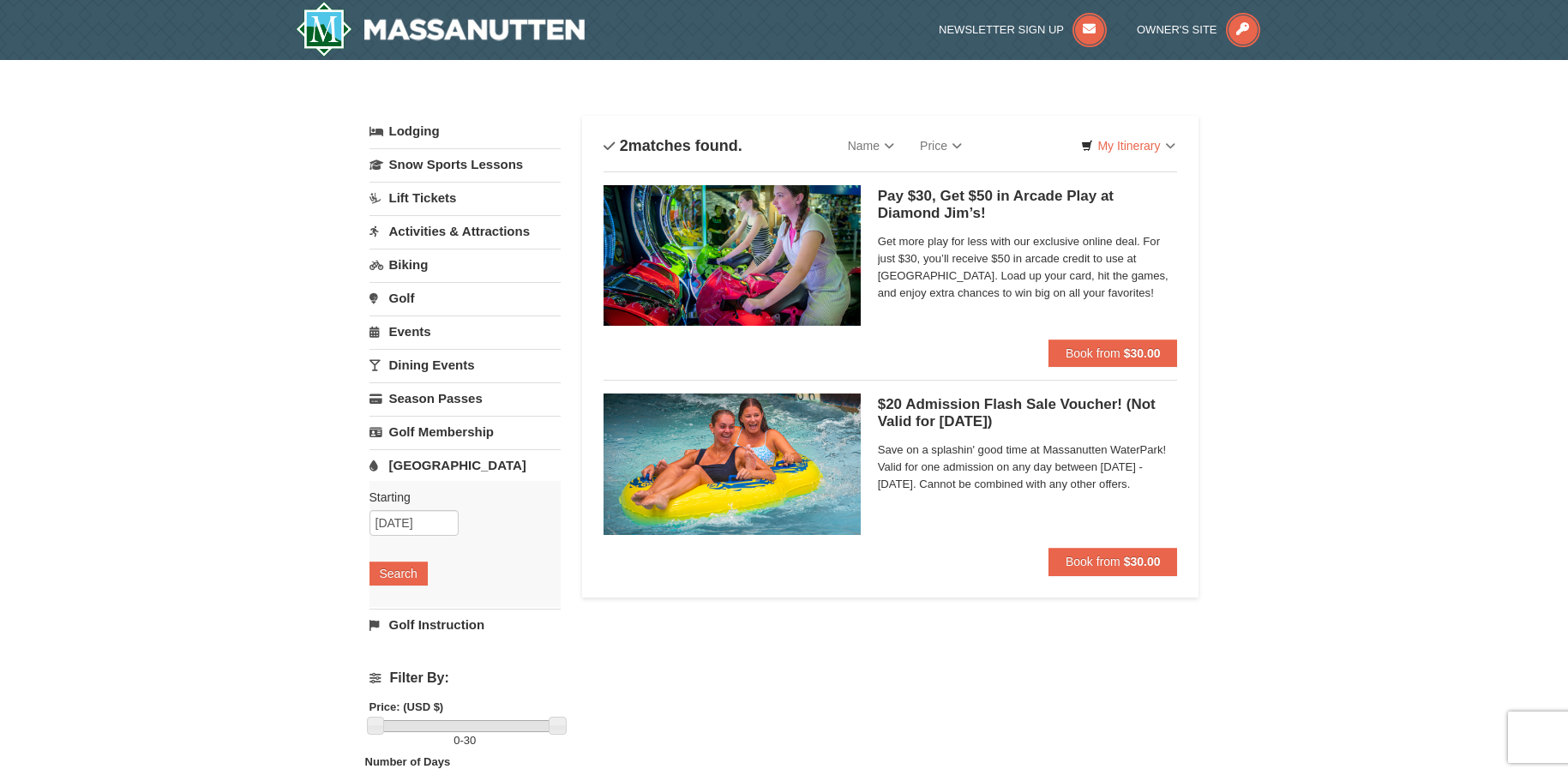
click at [940, 406] on h5 "$20 Admission Flash Sale Voucher! (Not Valid for [DATE]) Massanutten Indoor/Out…" at bounding box center [1028, 413] width 300 height 35
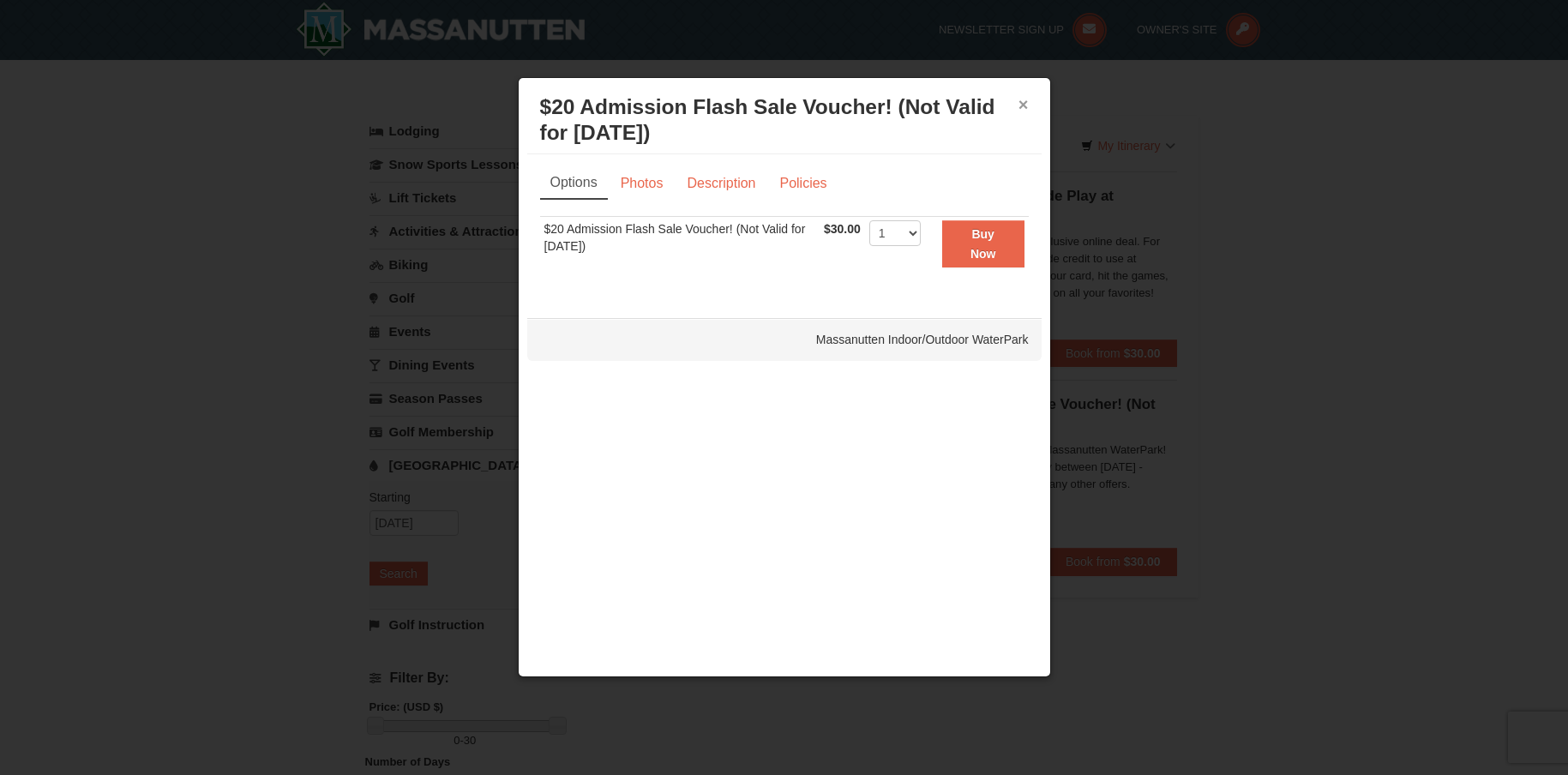
click at [1025, 102] on button "×" at bounding box center [1024, 104] width 10 height 17
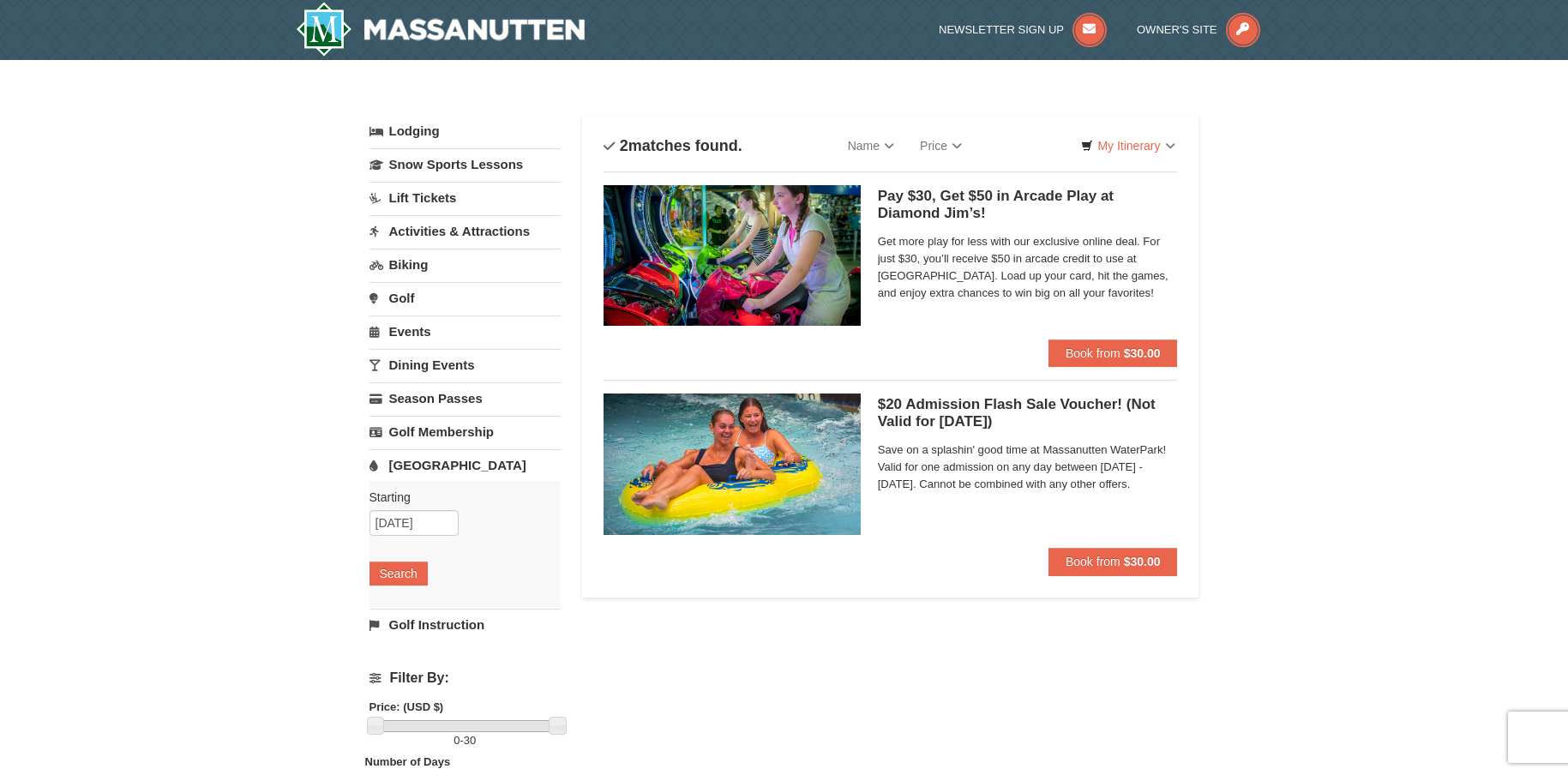
click at [960, 405] on h5 "$20 Admission Flash Sale Voucher! (Not Valid for Today) Massanutten Indoor/Outd…" at bounding box center [1028, 413] width 300 height 35
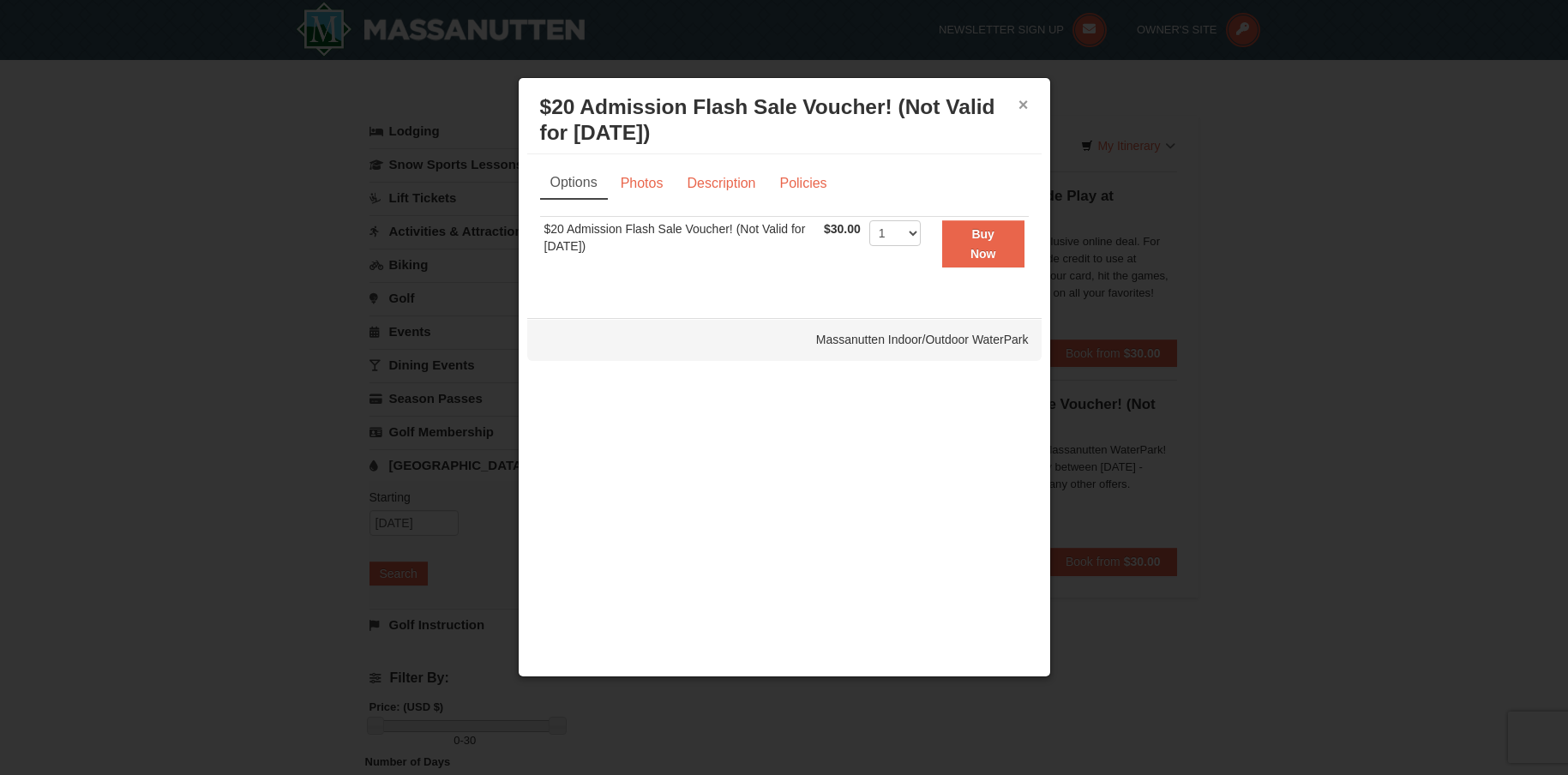
click at [1019, 102] on button "×" at bounding box center [1024, 104] width 10 height 17
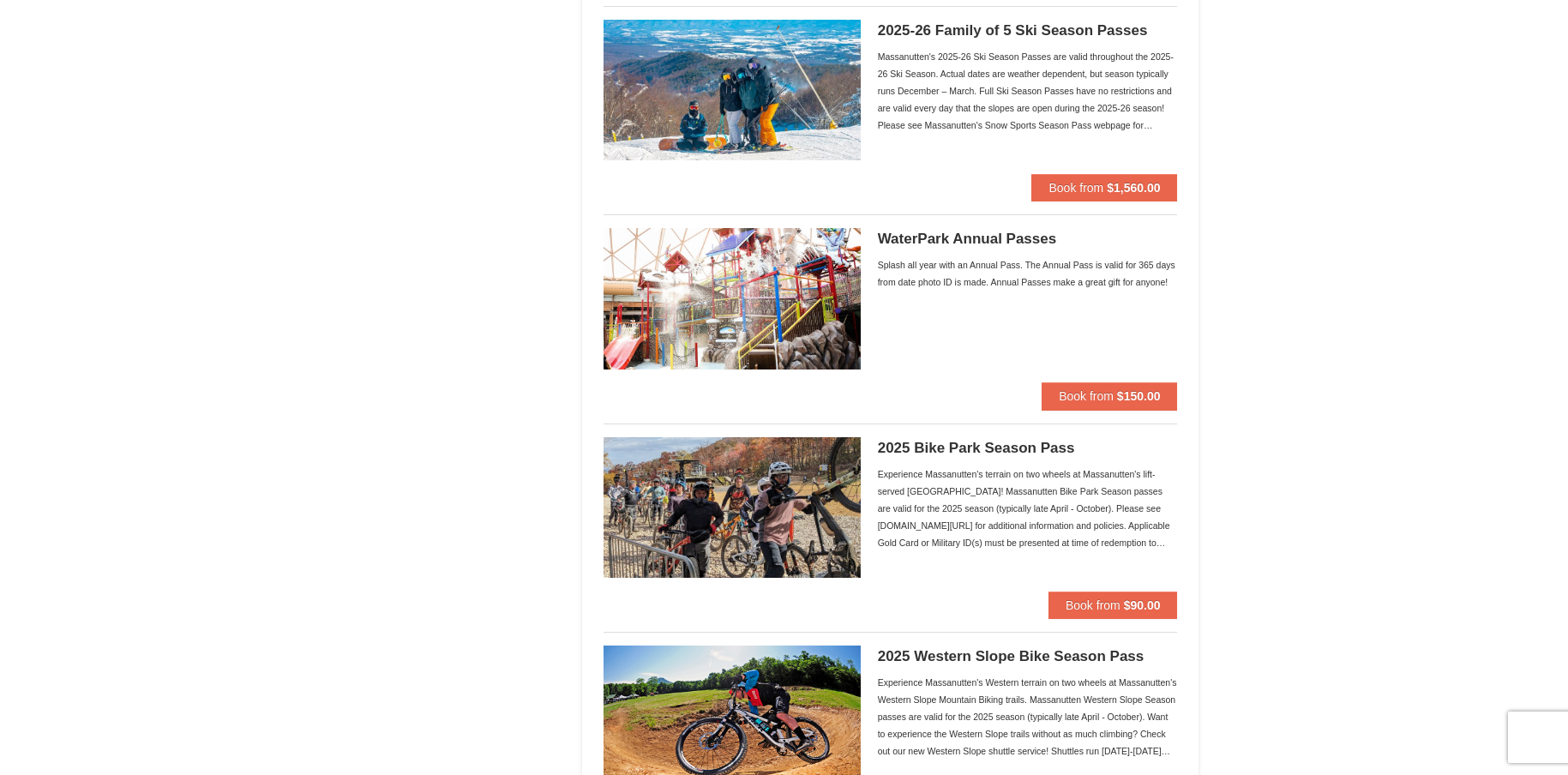
click at [1322, 774] on html "Browser Not Supported We notice you are using a browser which will not provide …" at bounding box center [784, 159] width 1568 height 2733
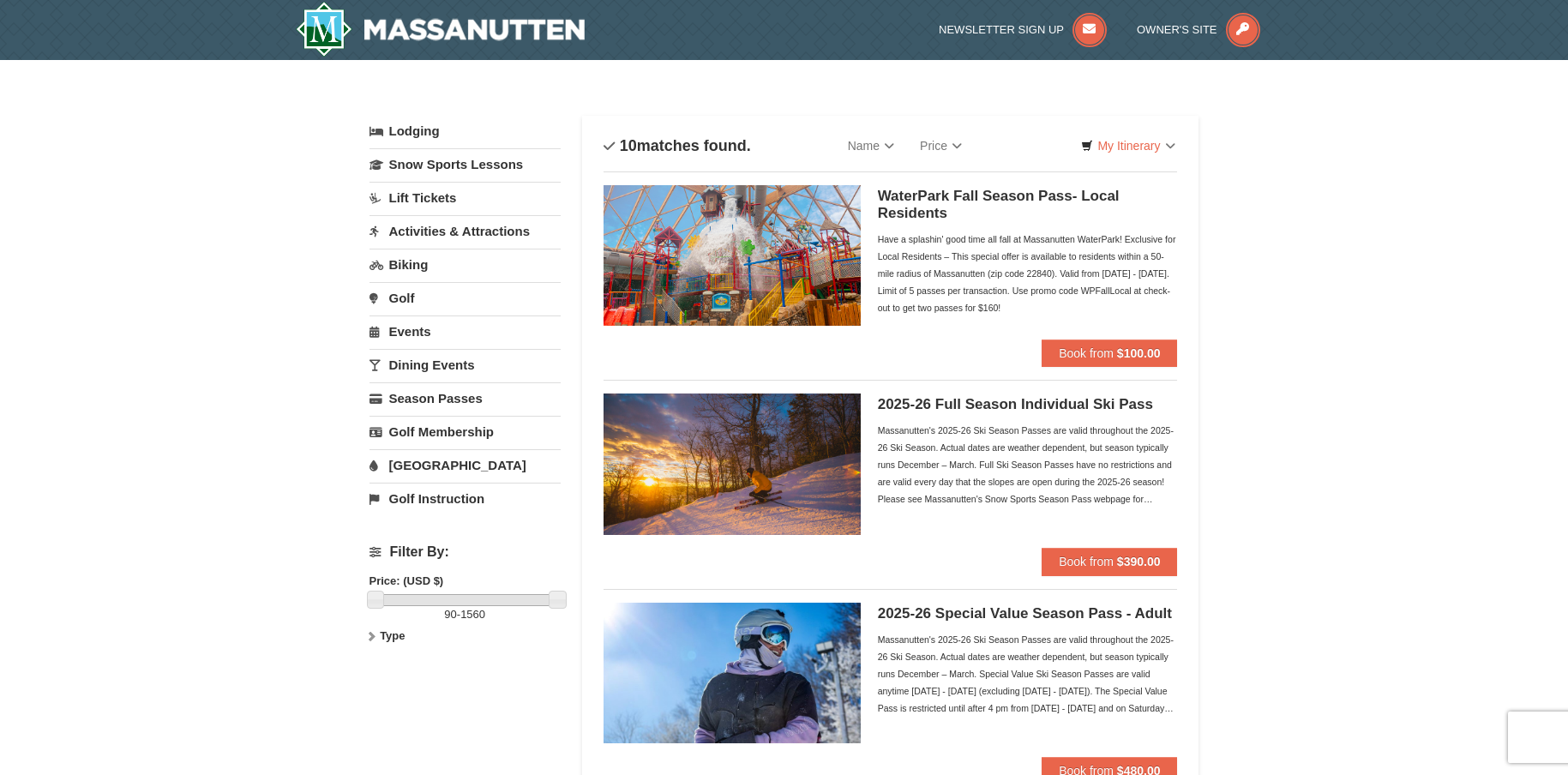
click at [428, 459] on link "[GEOGRAPHIC_DATA]" at bounding box center [465, 464] width 191 height 32
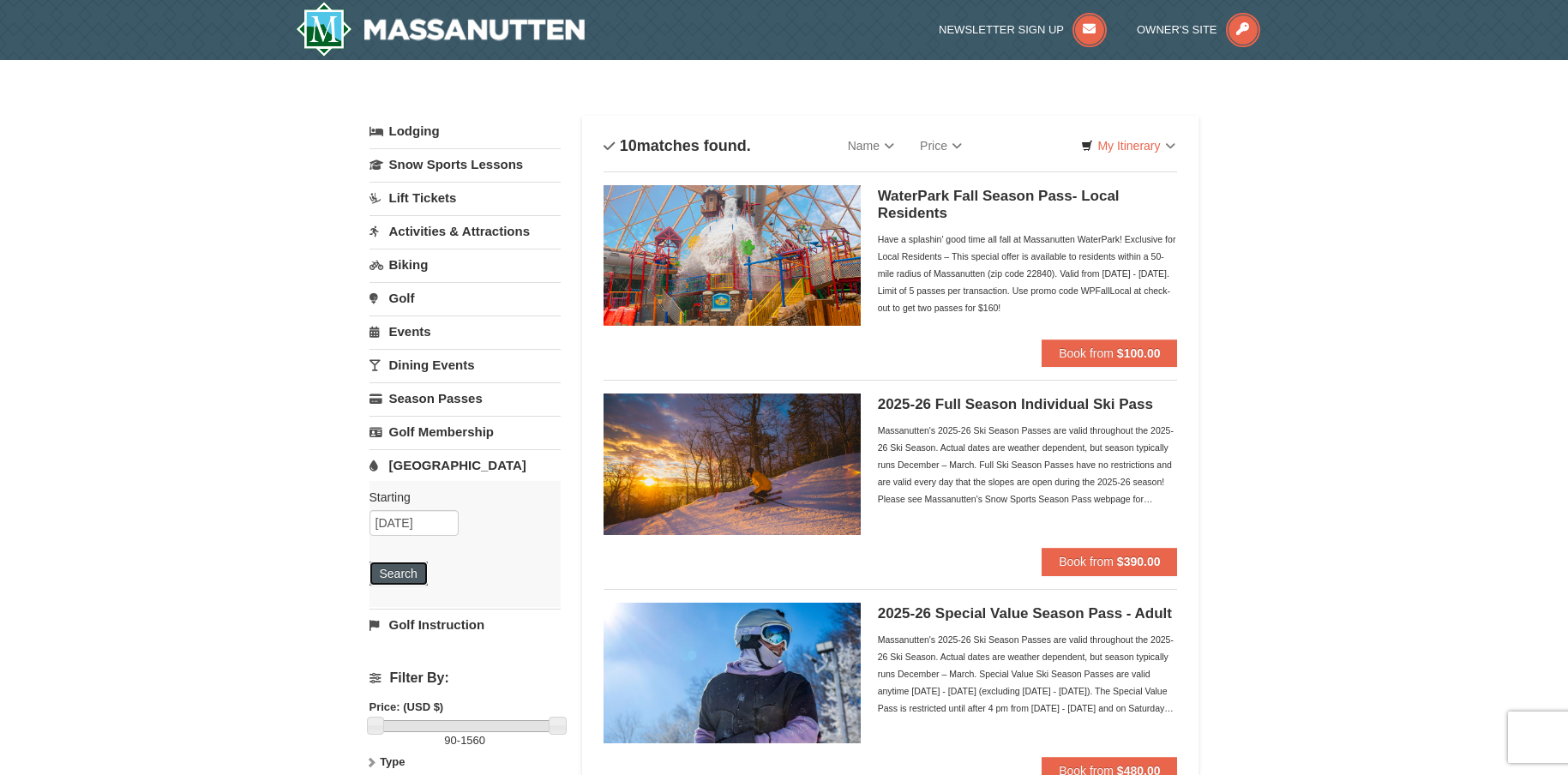
click at [402, 573] on button "Search" at bounding box center [398, 573] width 58 height 24
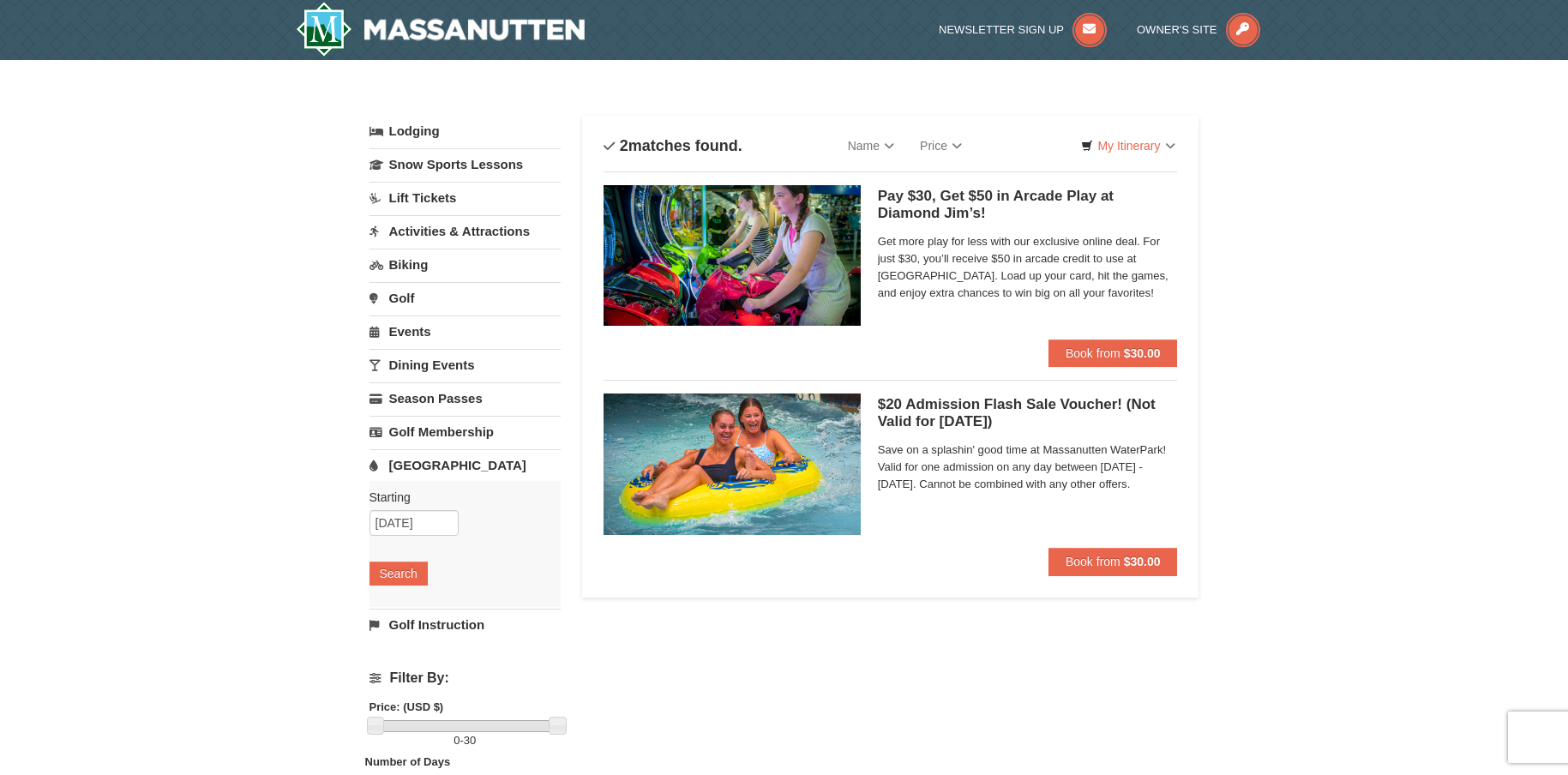
click at [978, 411] on h5 "$20 Admission Flash Sale Voucher! (Not Valid for Today) Massanutten Indoor/Outd…" at bounding box center [1028, 413] width 300 height 35
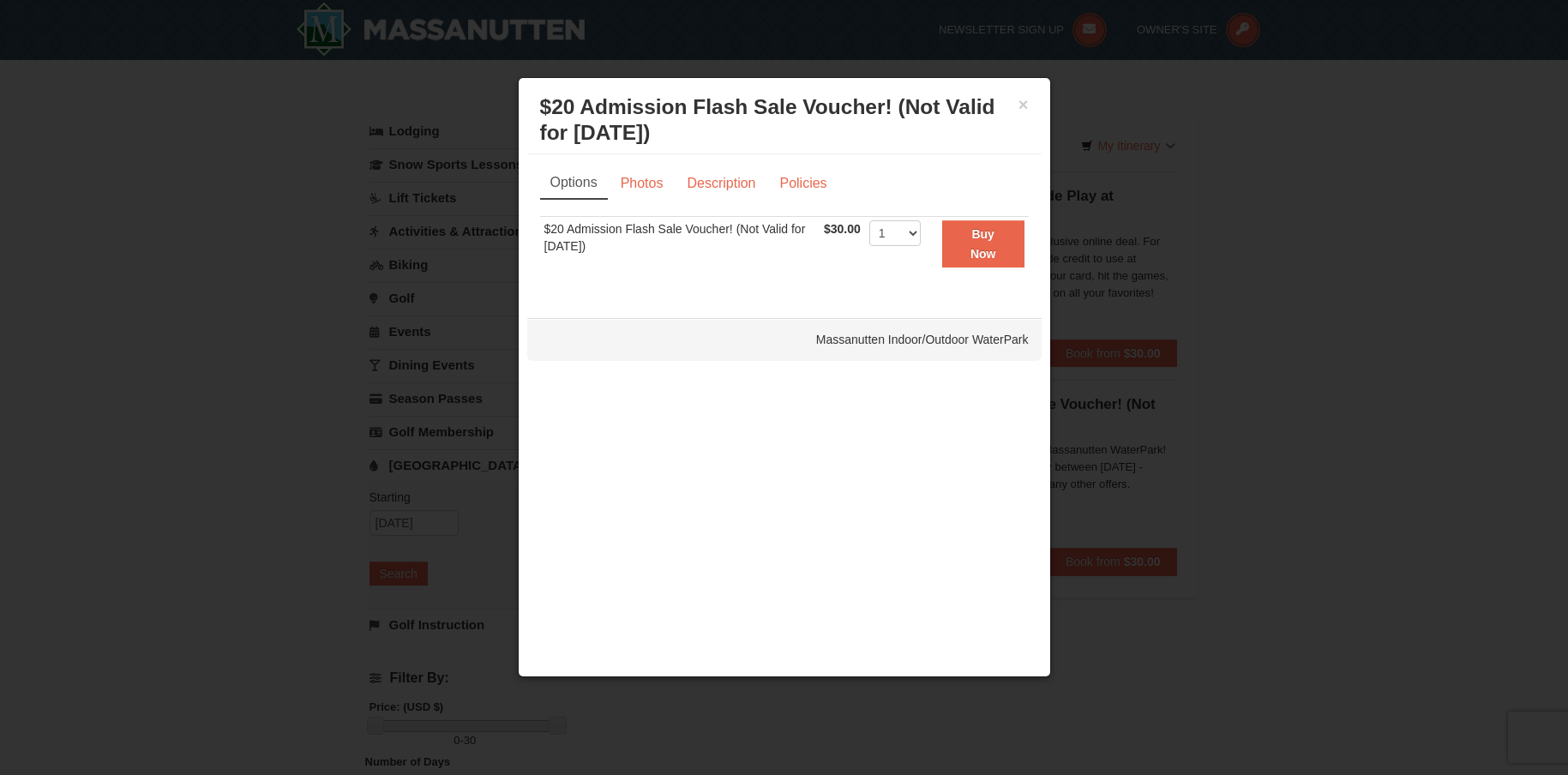
click at [625, 232] on td "$20 Admission Flash Sale Voucher! (Not Valid for [DATE])" at bounding box center [680, 244] width 280 height 54
click at [657, 165] on div "Options Photos Description Policies Sorry, no matches found. Please remove some…" at bounding box center [784, 227] width 514 height 147
click at [650, 172] on link "Photos" at bounding box center [642, 182] width 65 height 33
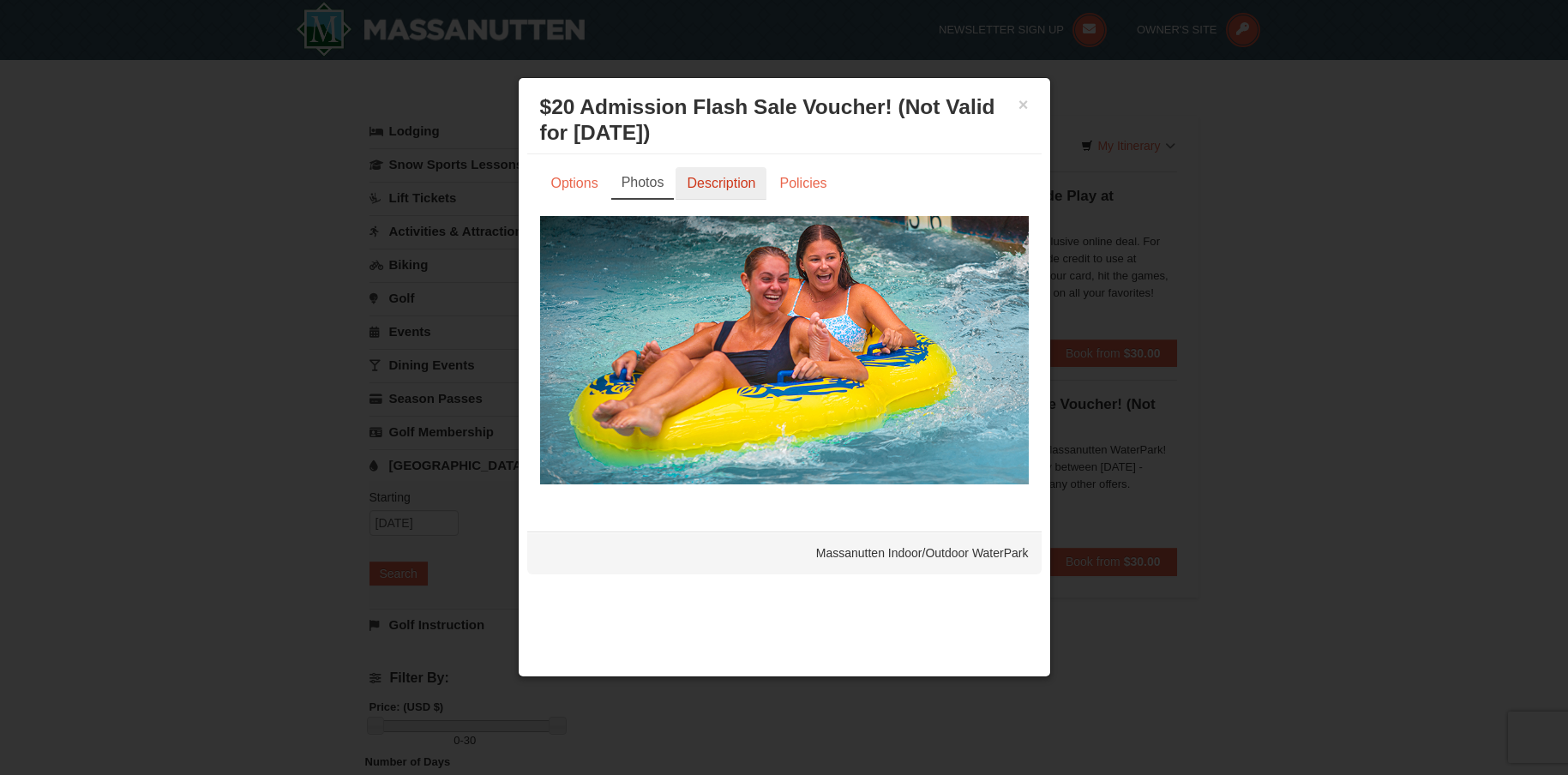
click at [712, 179] on link "Description" at bounding box center [721, 182] width 91 height 33
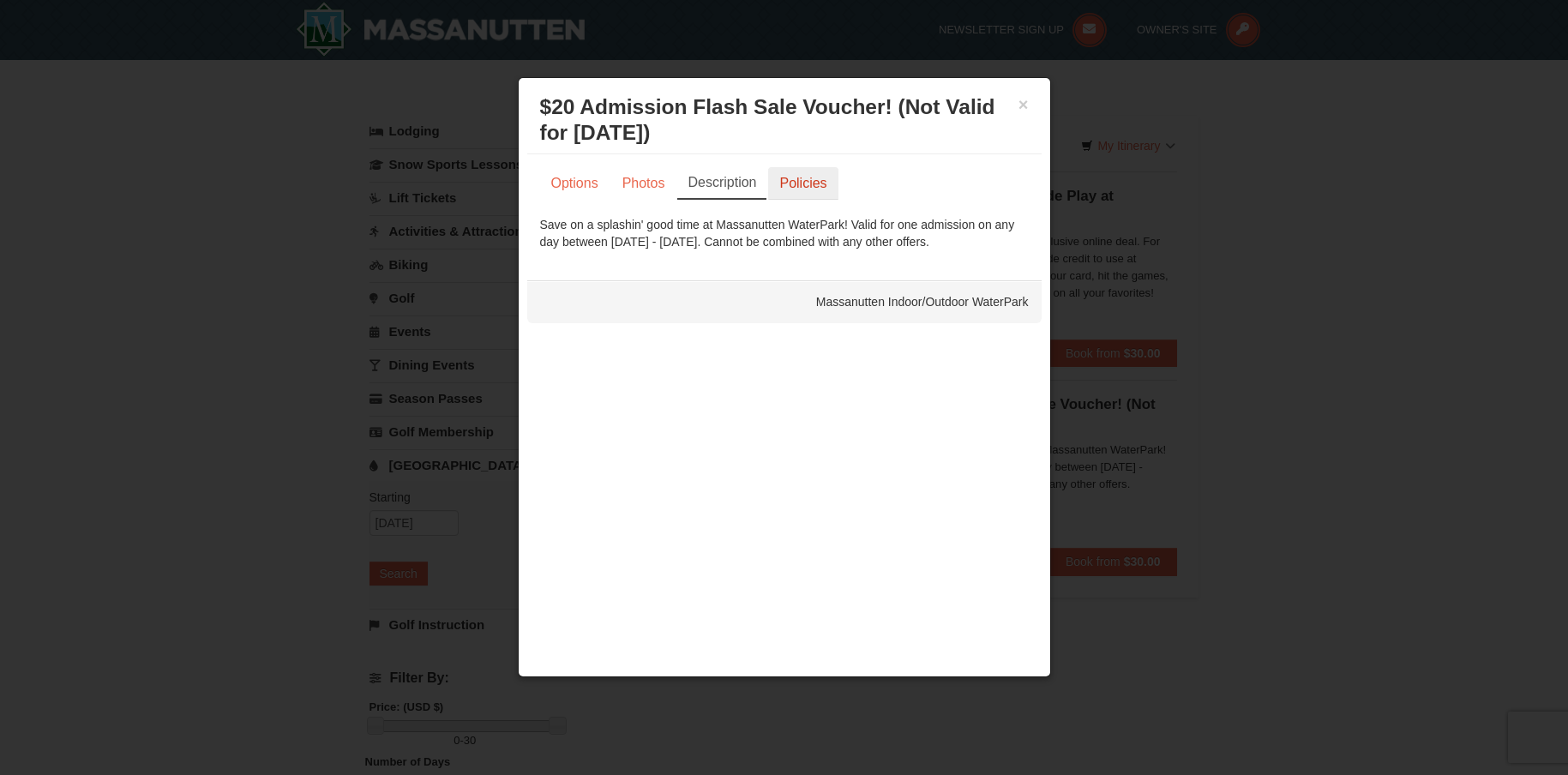
click at [770, 173] on link "Policies" at bounding box center [803, 182] width 69 height 33
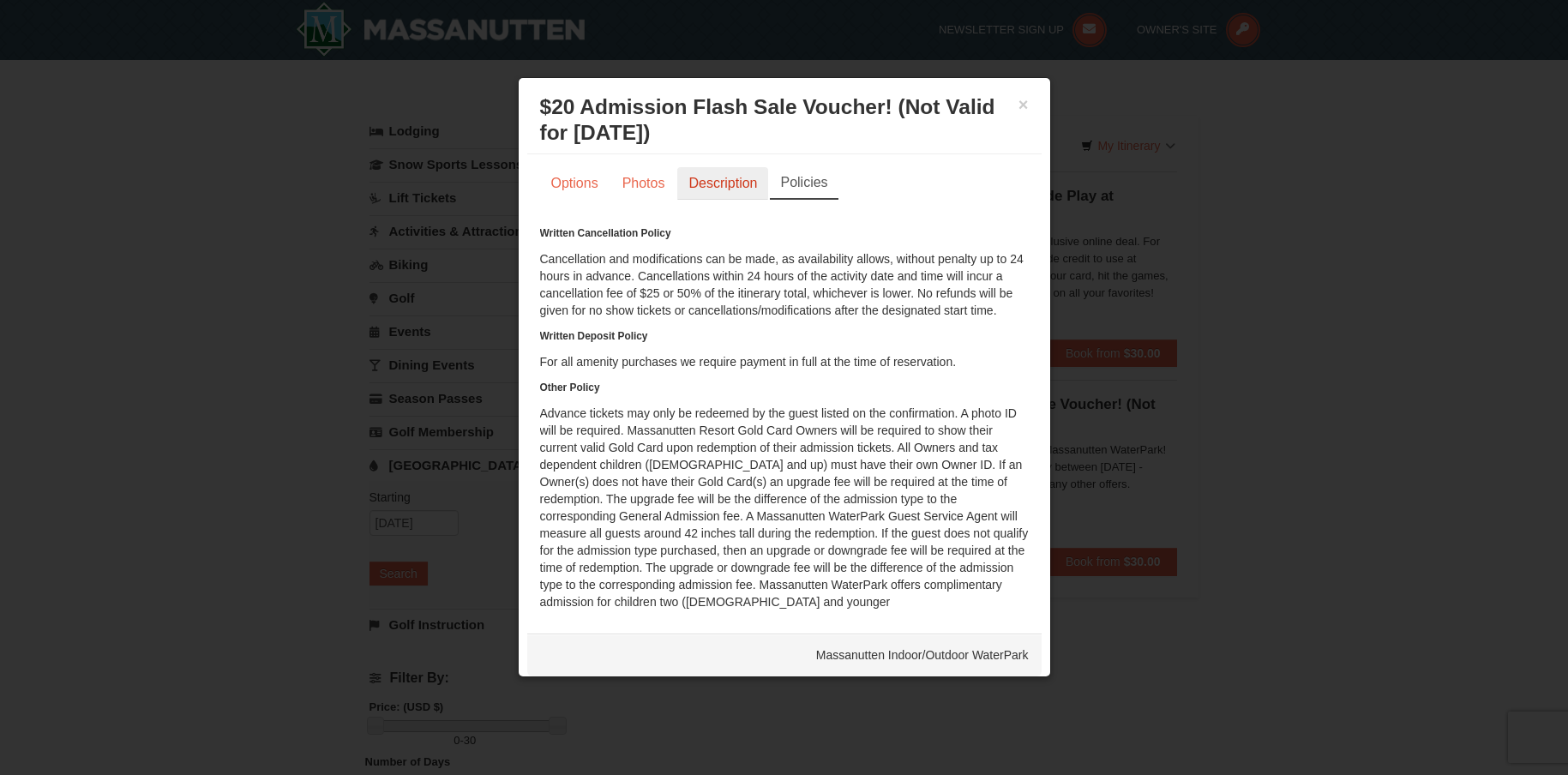
click at [693, 177] on link "Description" at bounding box center [723, 182] width 91 height 33
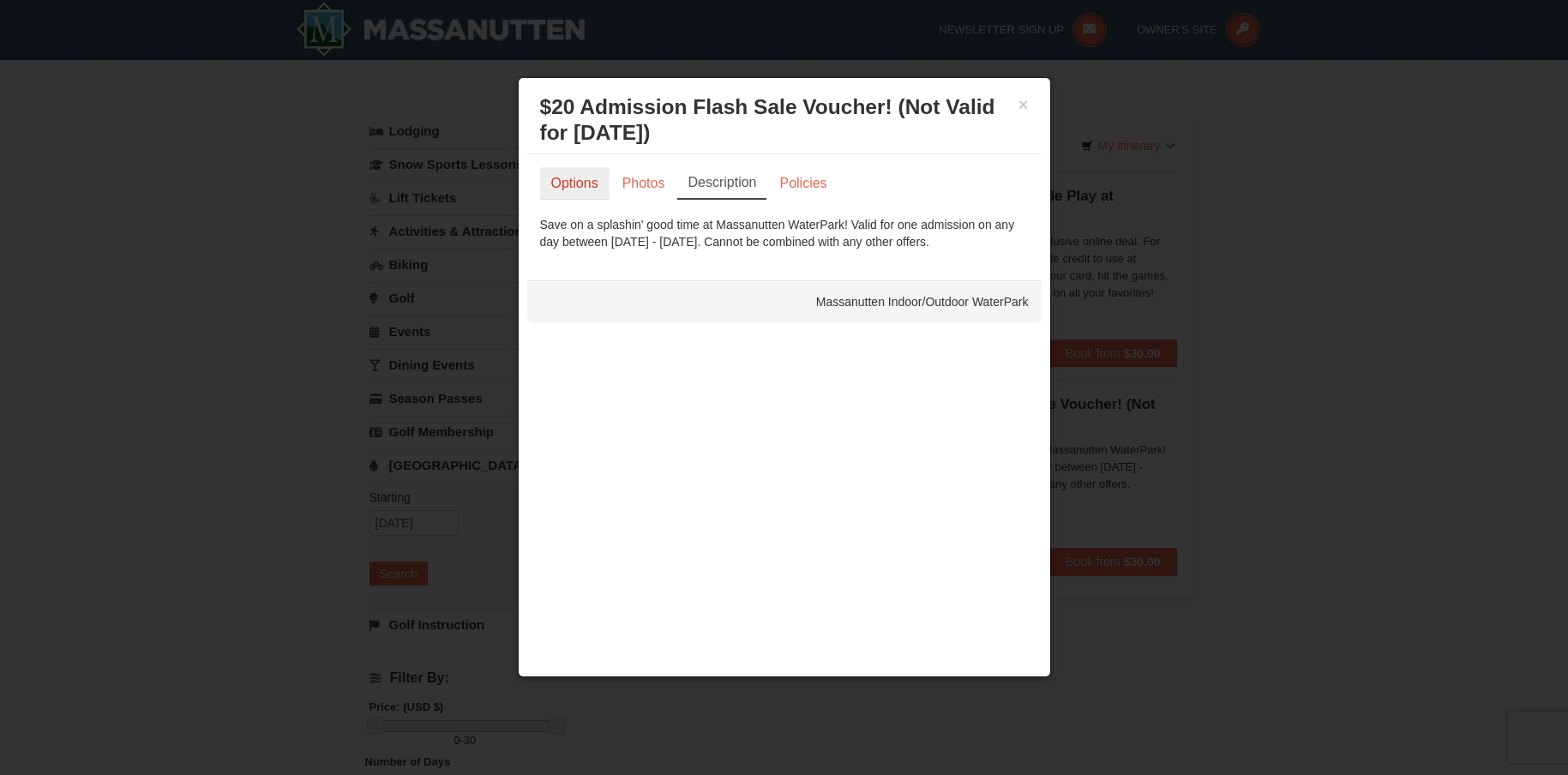
click at [607, 181] on link "Options" at bounding box center [575, 182] width 69 height 33
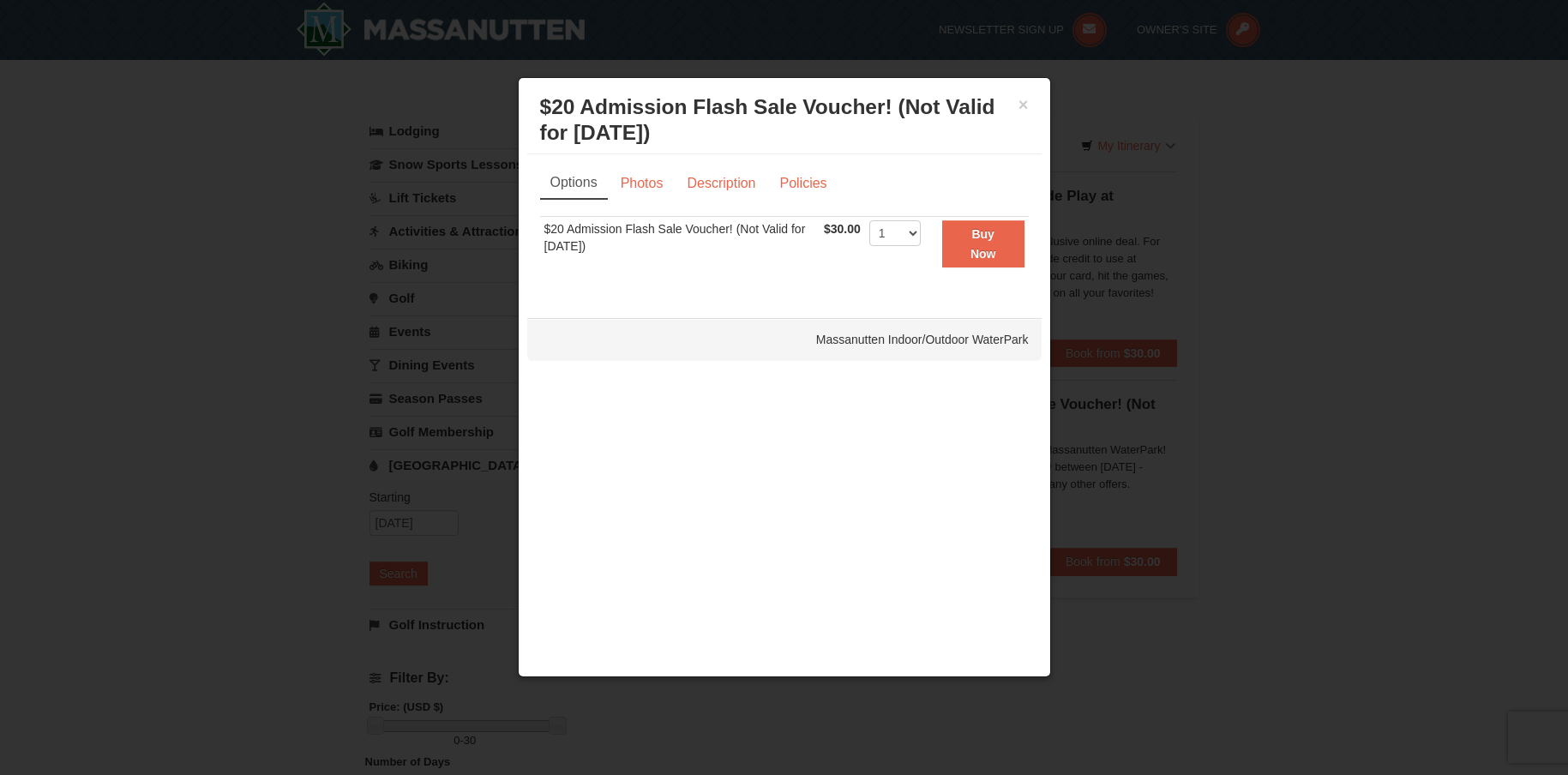
click at [592, 177] on link "Options" at bounding box center [574, 182] width 68 height 33
drag, startPoint x: 668, startPoint y: 180, endPoint x: 790, endPoint y: 146, distance: 126.6
click at [668, 181] on link "Photos" at bounding box center [642, 182] width 65 height 33
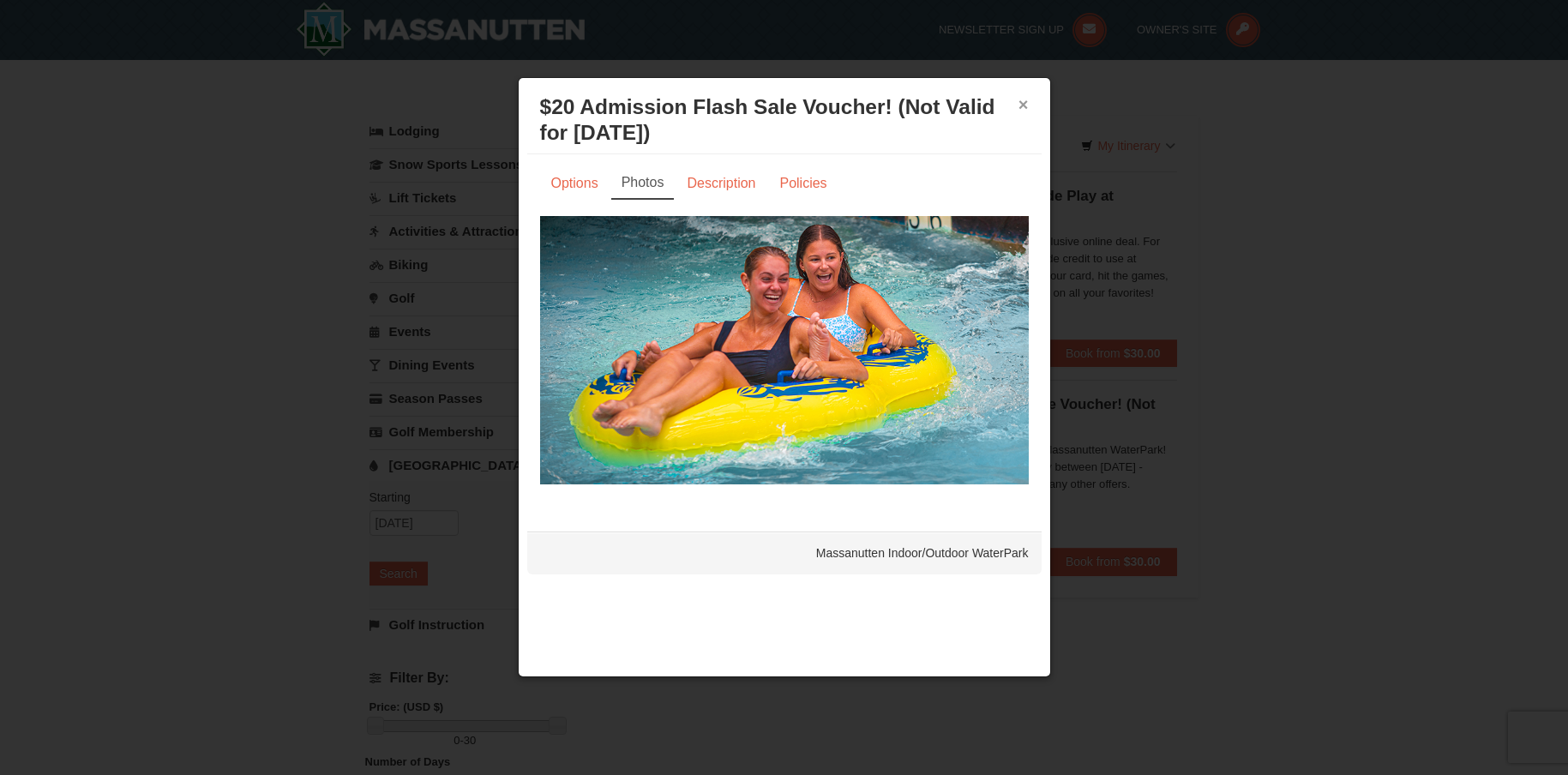
click at [1027, 103] on button "×" at bounding box center [1024, 104] width 10 height 17
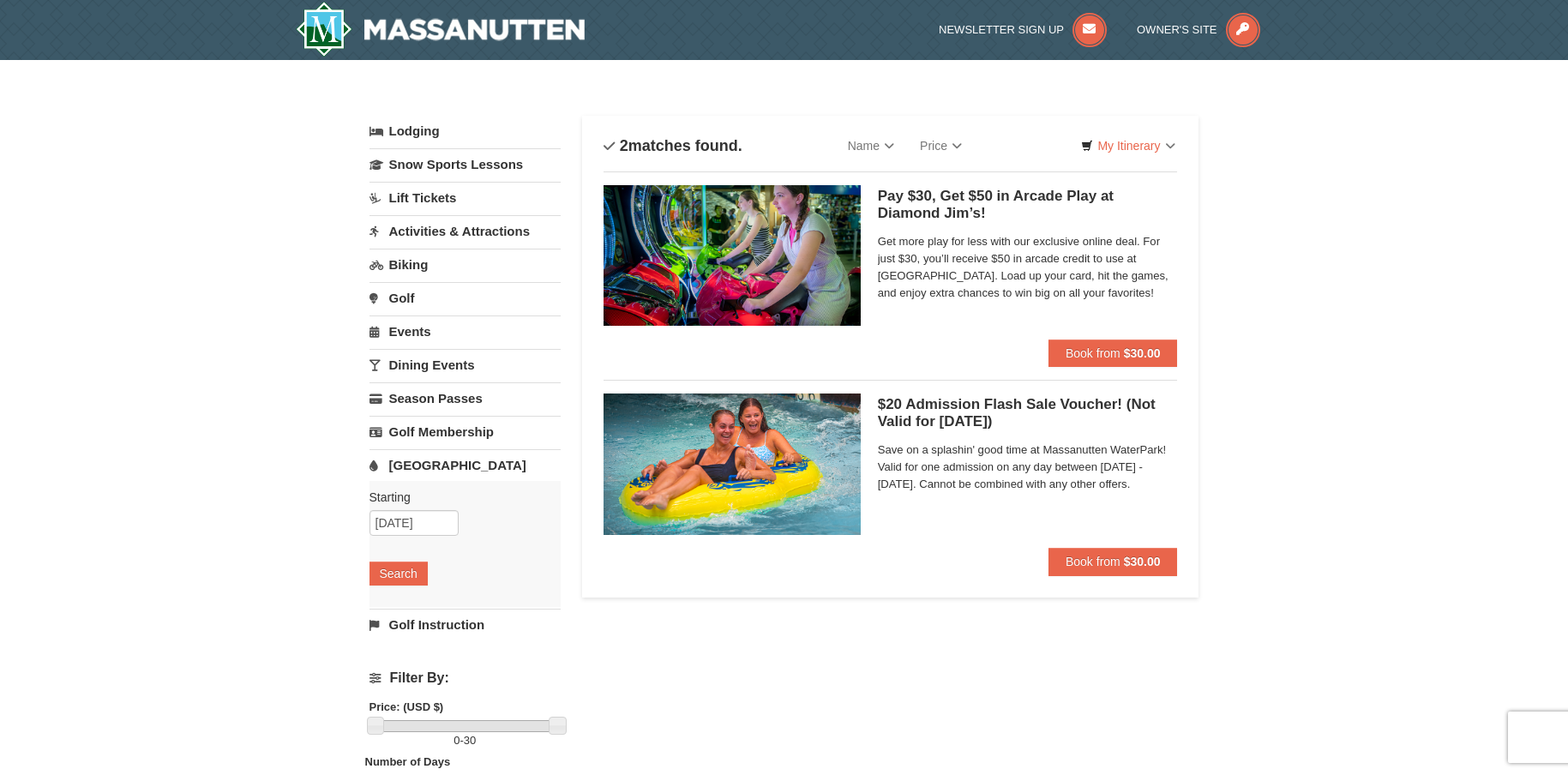
click at [965, 411] on h5 "$20 Admission Flash Sale Voucher! (Not Valid for [DATE]) Massanutten Indoor/Out…" at bounding box center [1028, 413] width 300 height 35
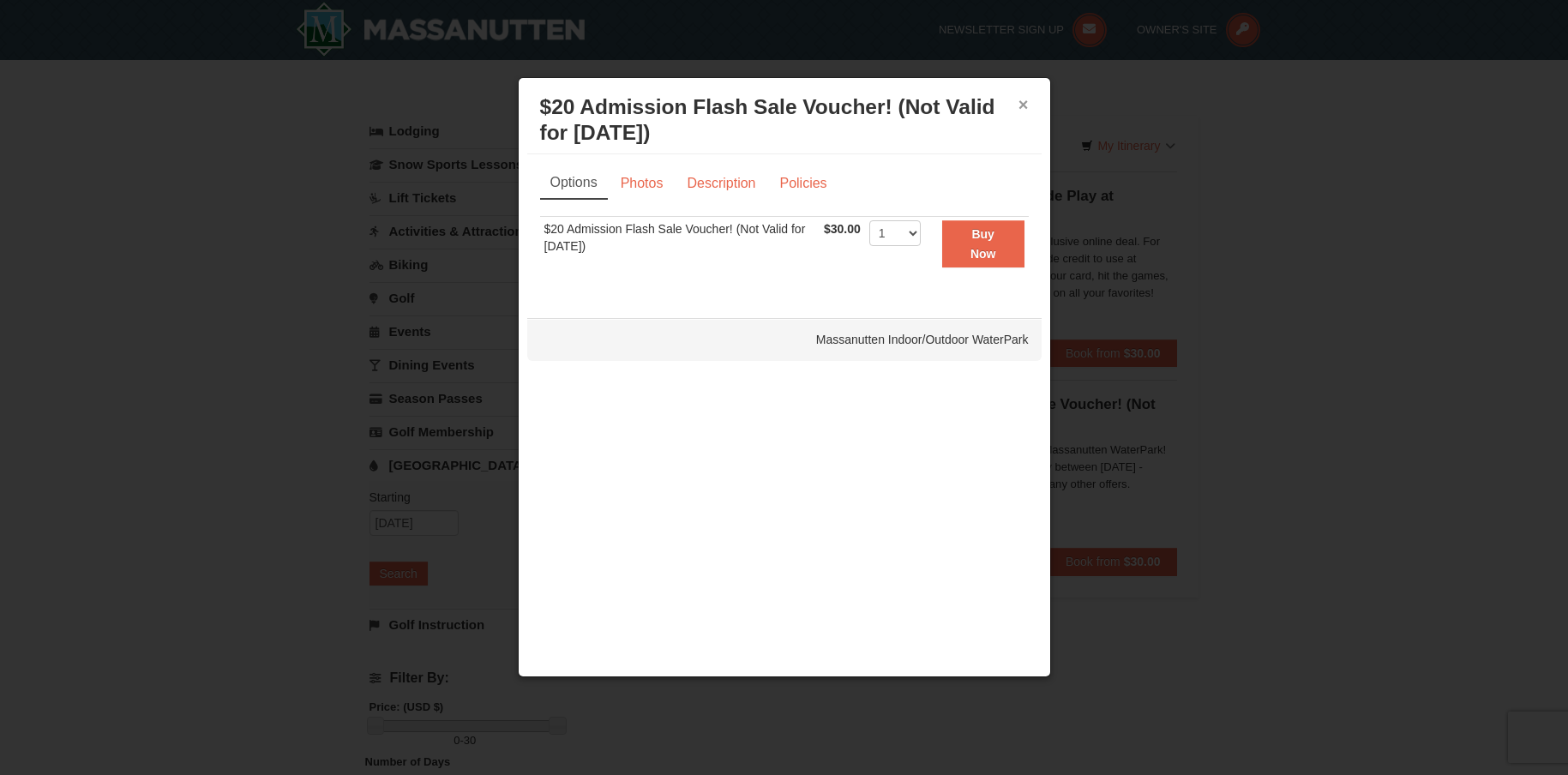
click at [1023, 108] on button "×" at bounding box center [1024, 104] width 10 height 17
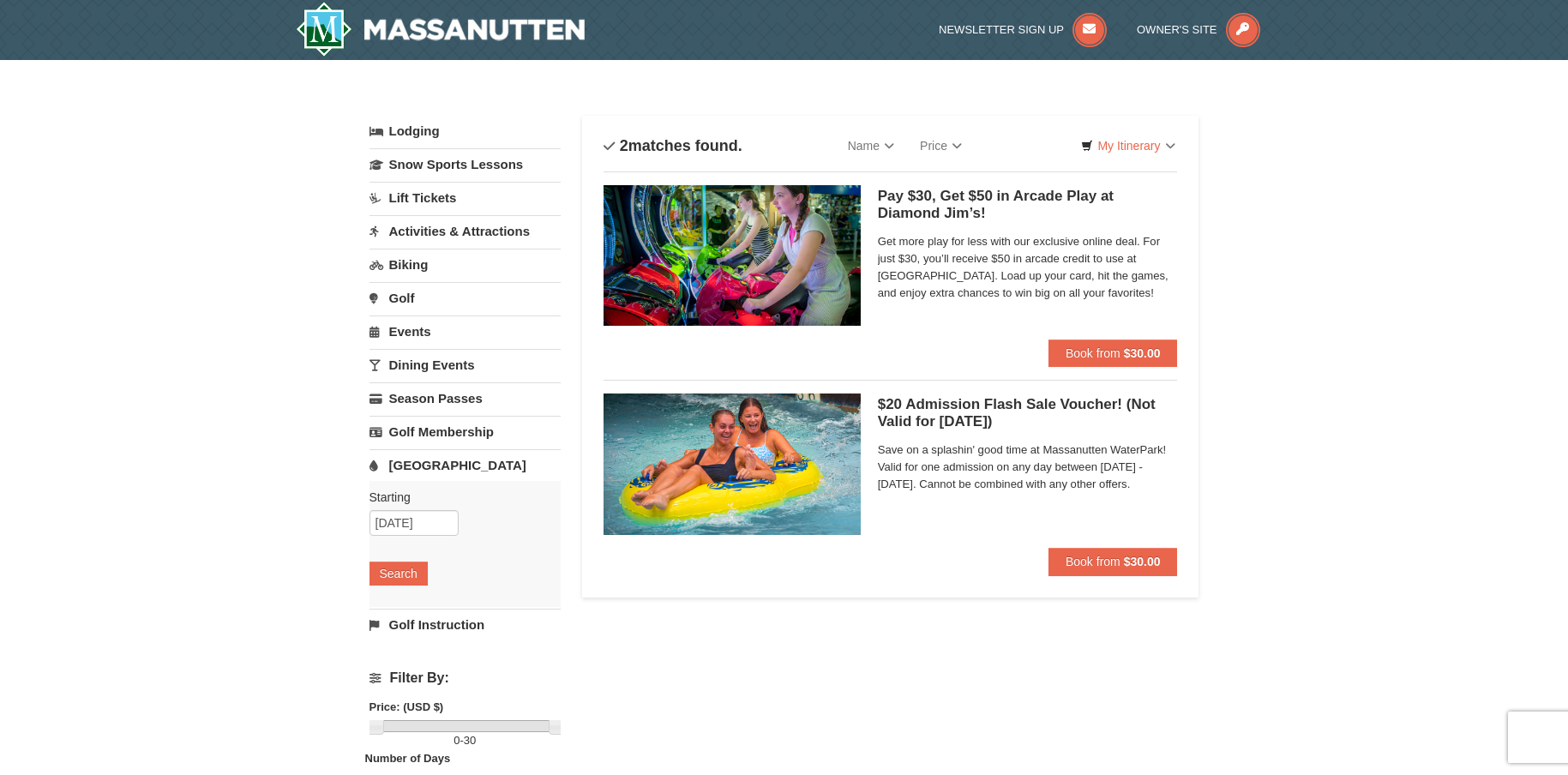
click at [950, 414] on h5 "$20 Admission Flash Sale Voucher! (Not Valid for Today) Massanutten Indoor/Outd…" at bounding box center [1028, 413] width 300 height 35
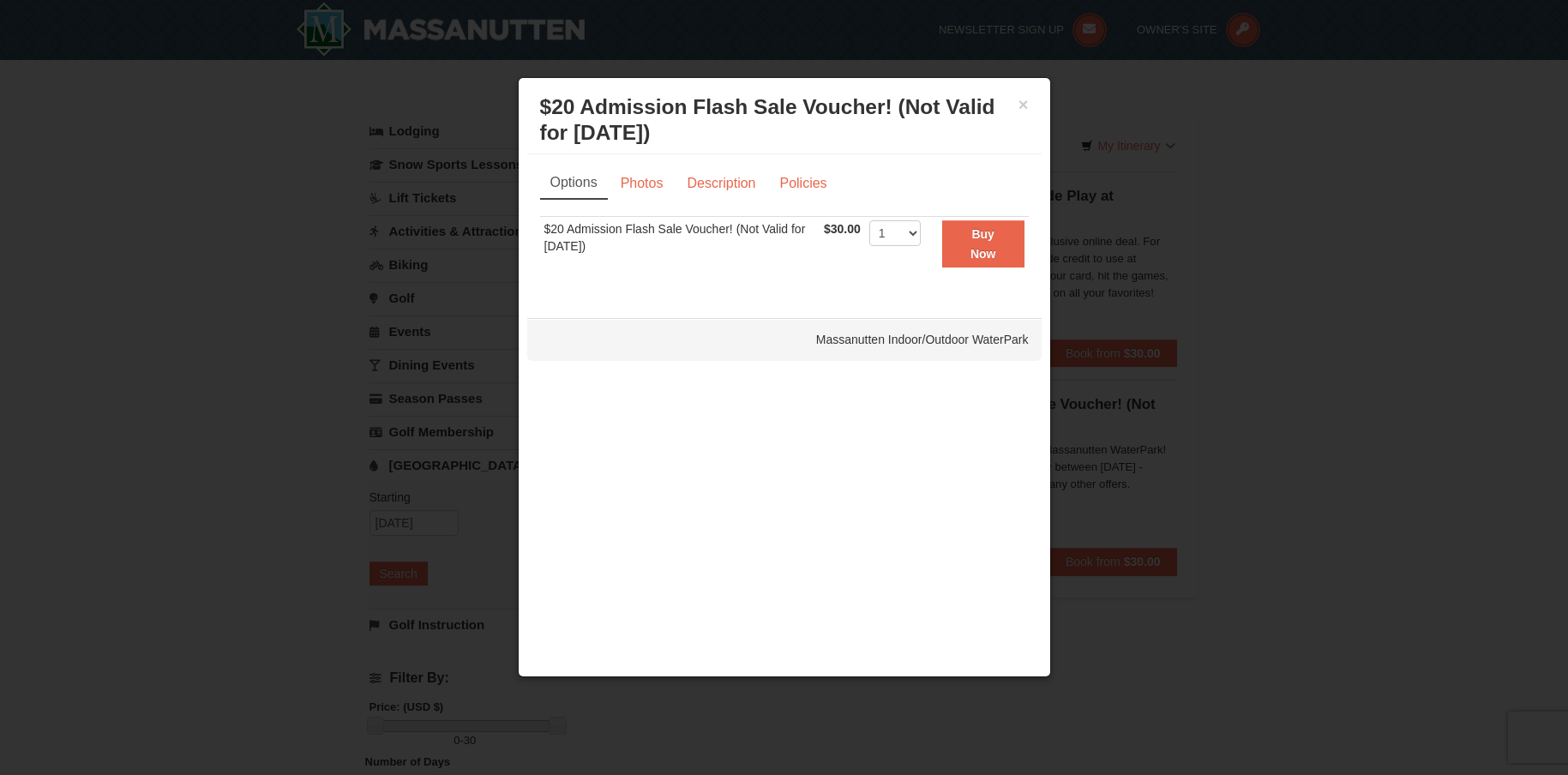
click at [743, 238] on td "$20 Admission Flash Sale Voucher! (Not Valid for Today)" at bounding box center [680, 244] width 280 height 54
click at [1026, 108] on button "×" at bounding box center [1024, 104] width 10 height 17
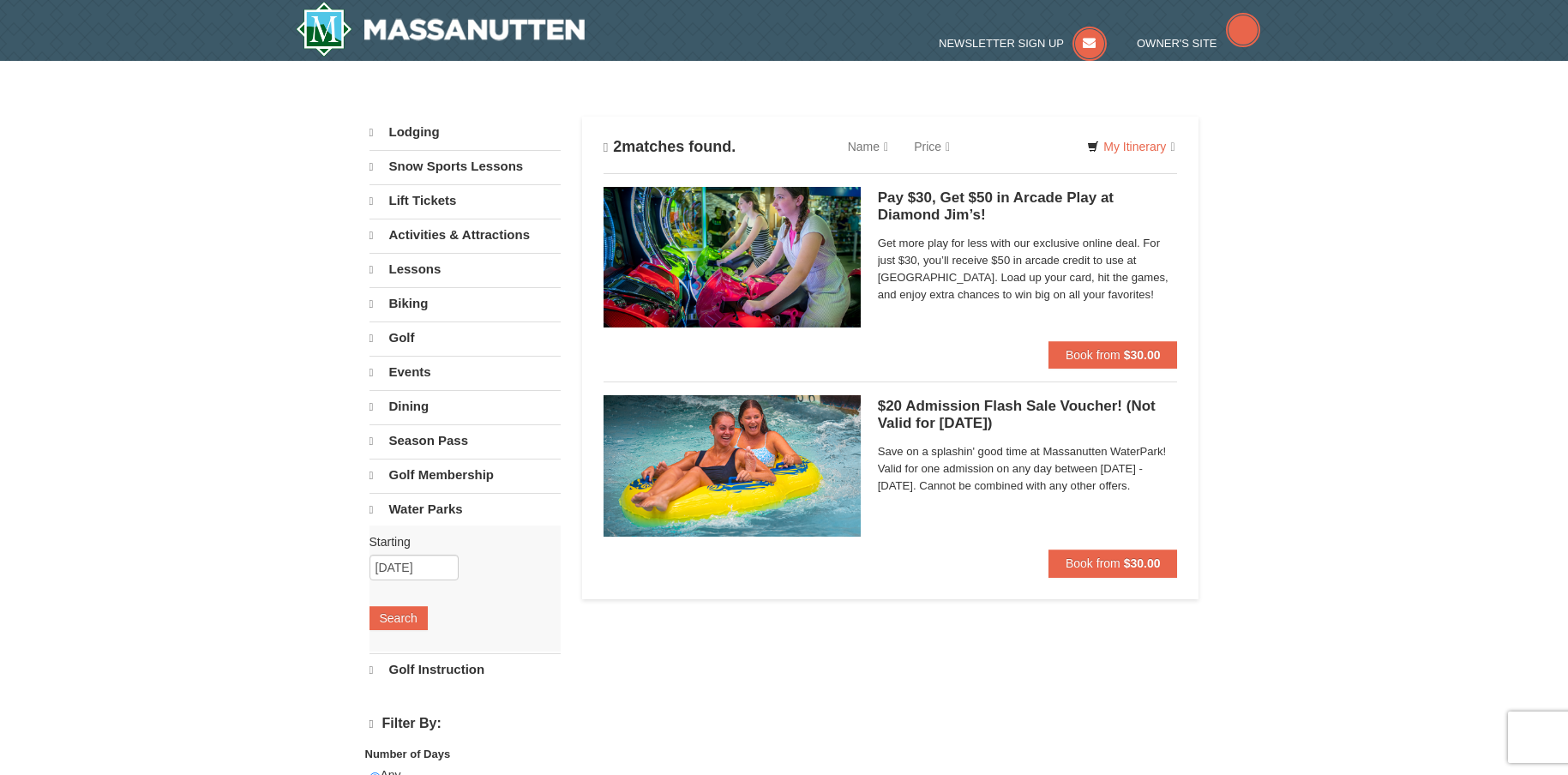
select select "9"
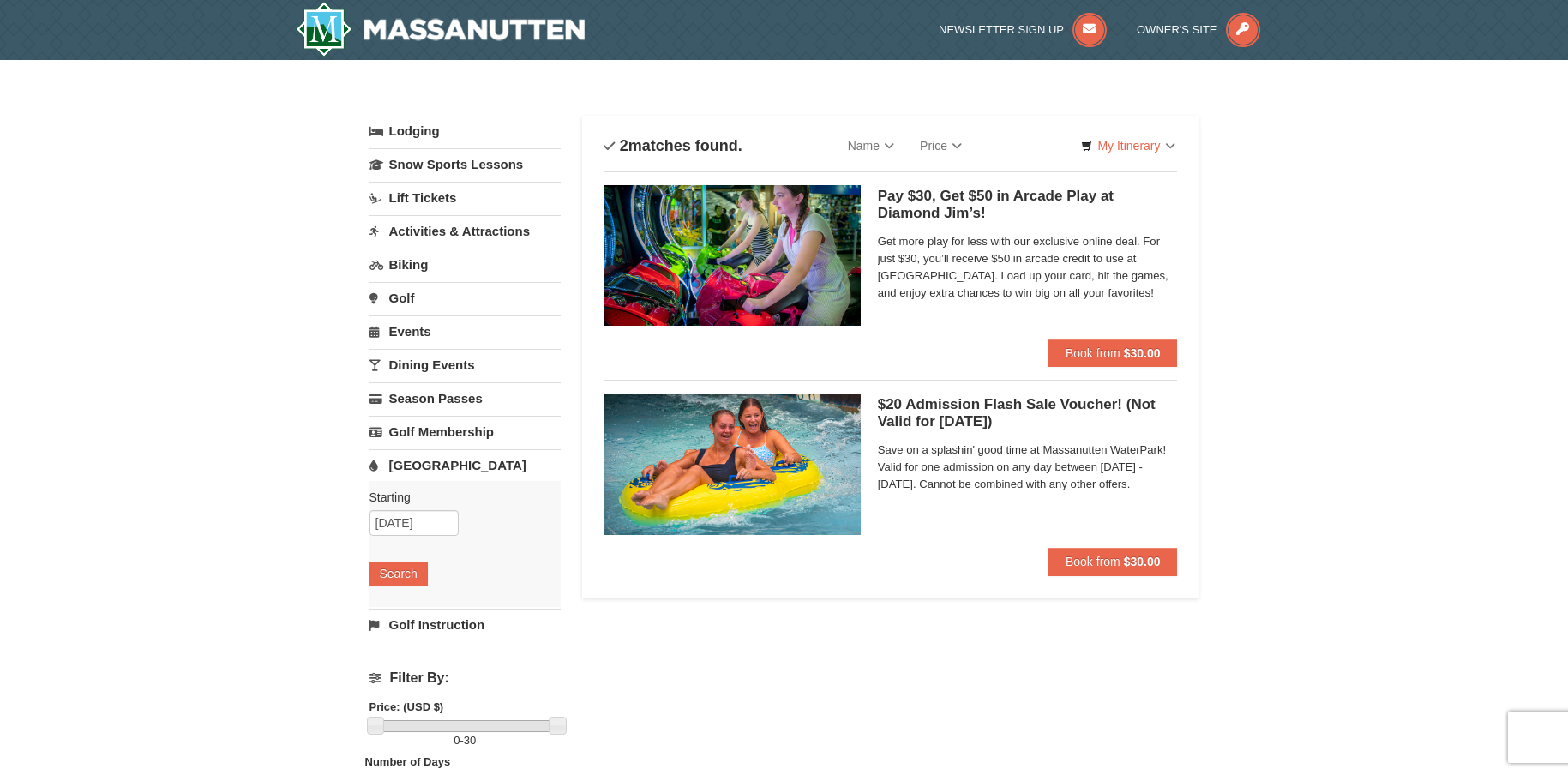
click at [930, 414] on h5 "$20 Admission Flash Sale Voucher! (Not Valid for Today) Massanutten Indoor/Outd…" at bounding box center [1028, 413] width 300 height 35
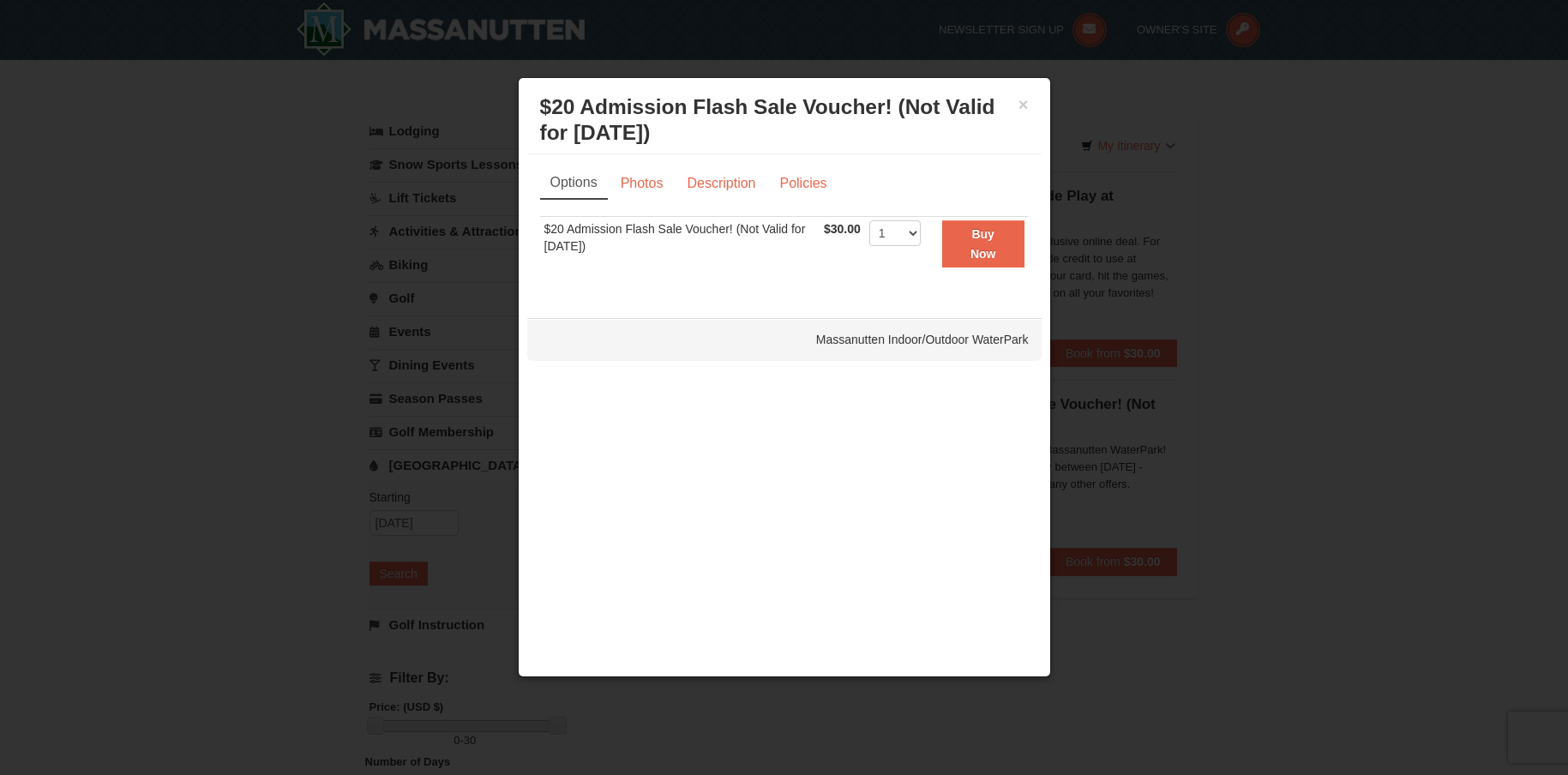
click at [1032, 105] on div "× $20 Admission Flash Sale Voucher! (Not Valid for Today) Massanutten Indoor/Ou…" at bounding box center [784, 120] width 514 height 68
click at [1022, 106] on button "×" at bounding box center [1024, 104] width 10 height 17
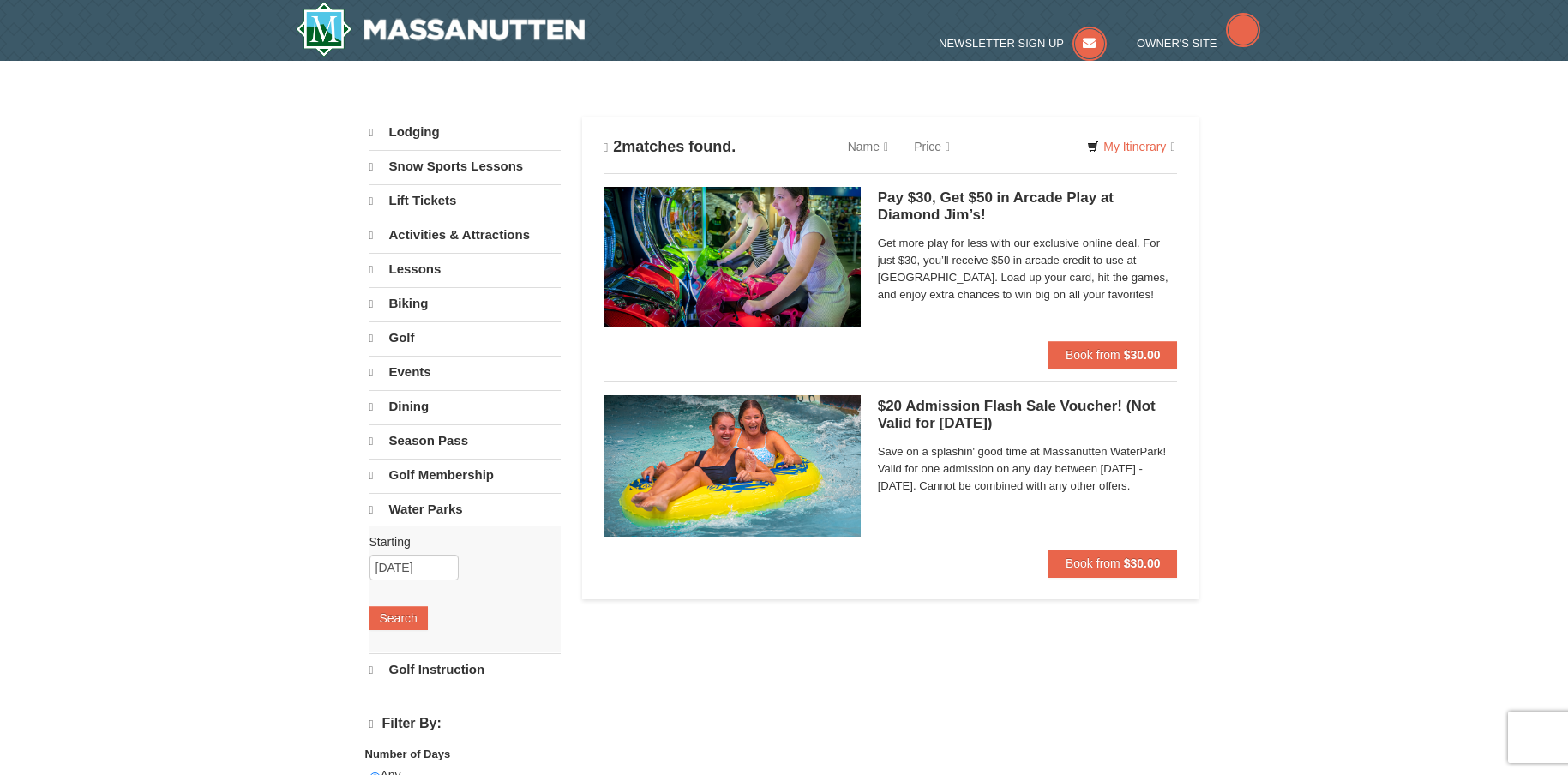
select select "9"
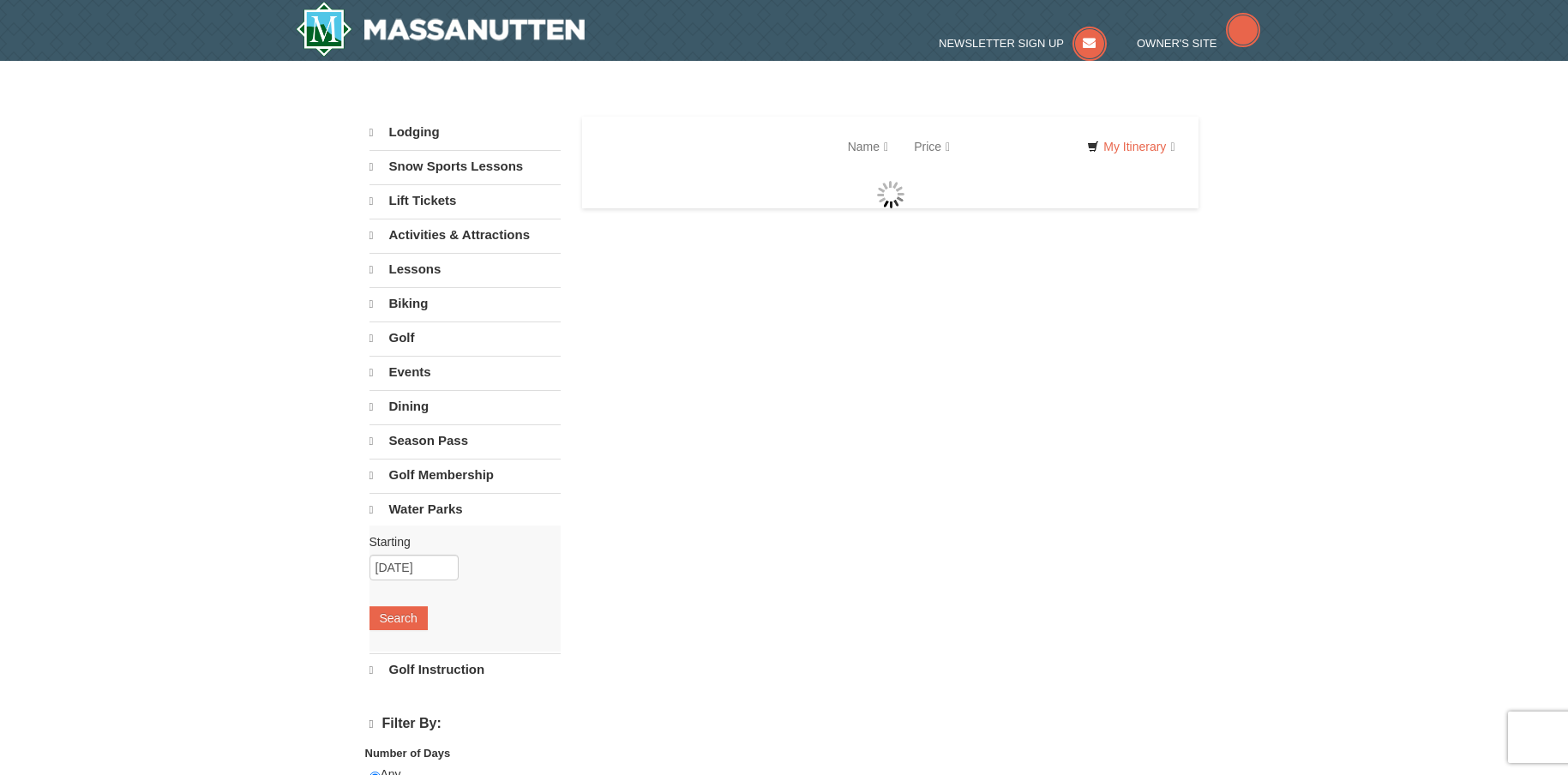
select select "9"
